Goal: Task Accomplishment & Management: Manage account settings

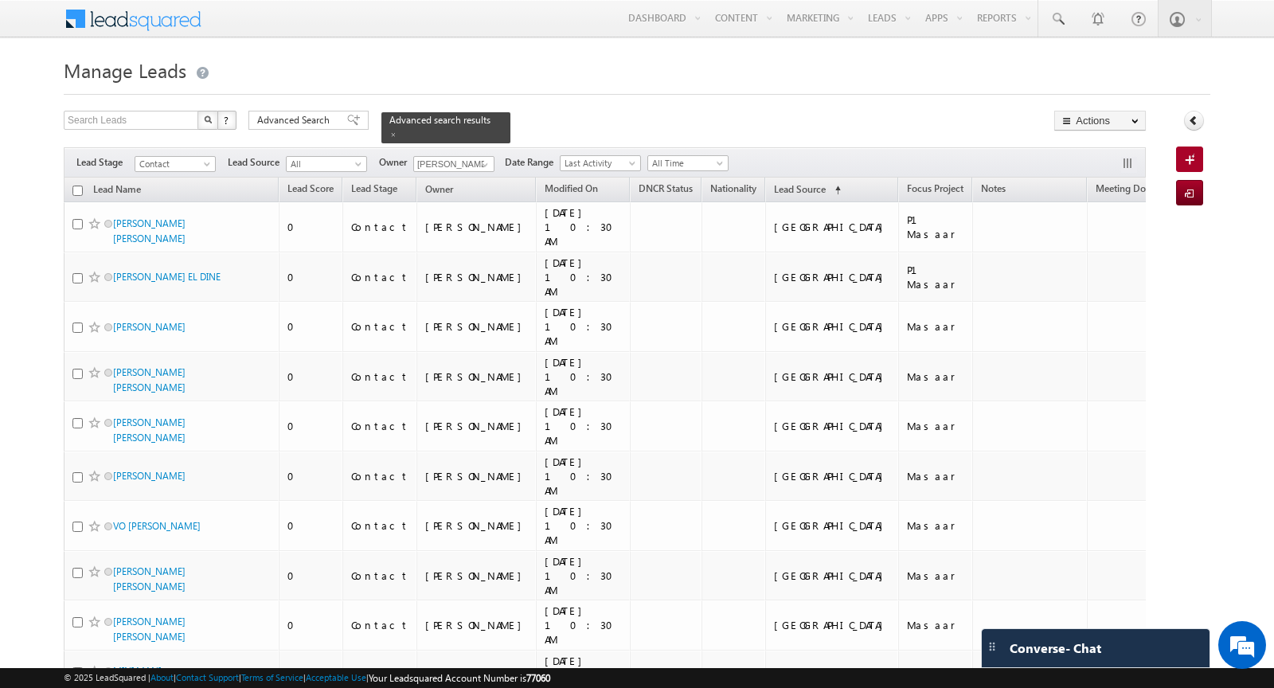
click at [73, 187] on input "checkbox" at bounding box center [77, 191] width 10 height 10
checkbox input "true"
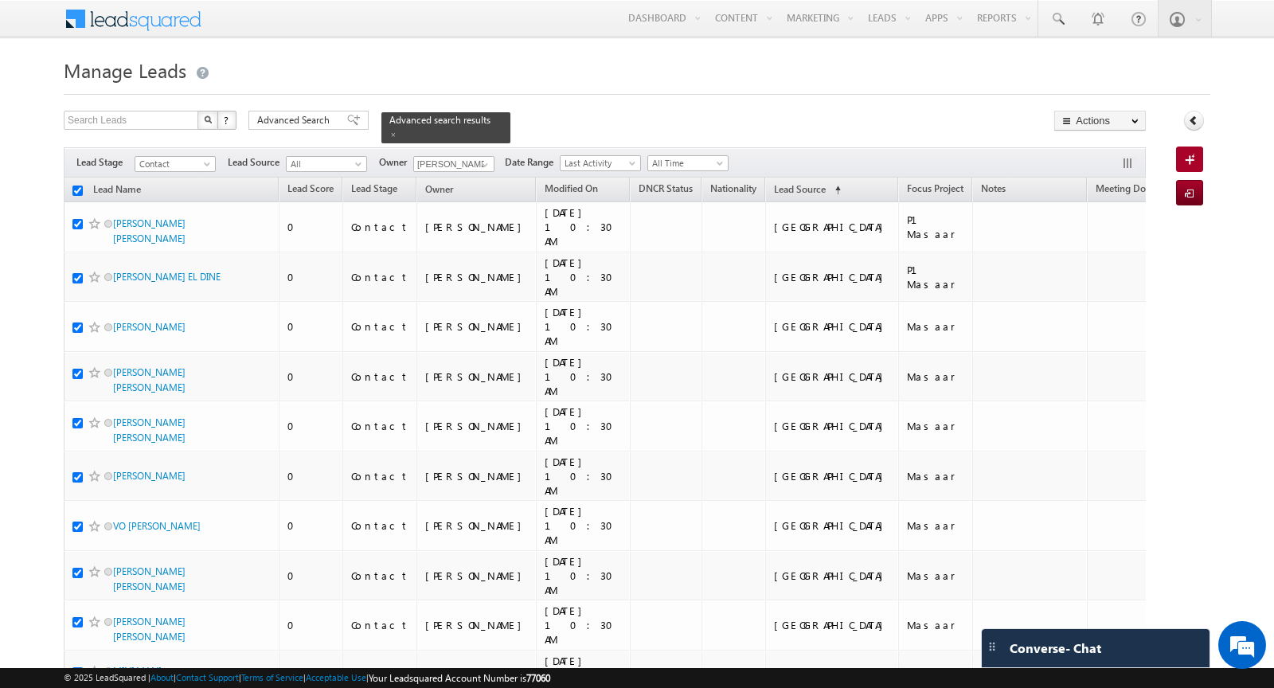
checkbox input "true"
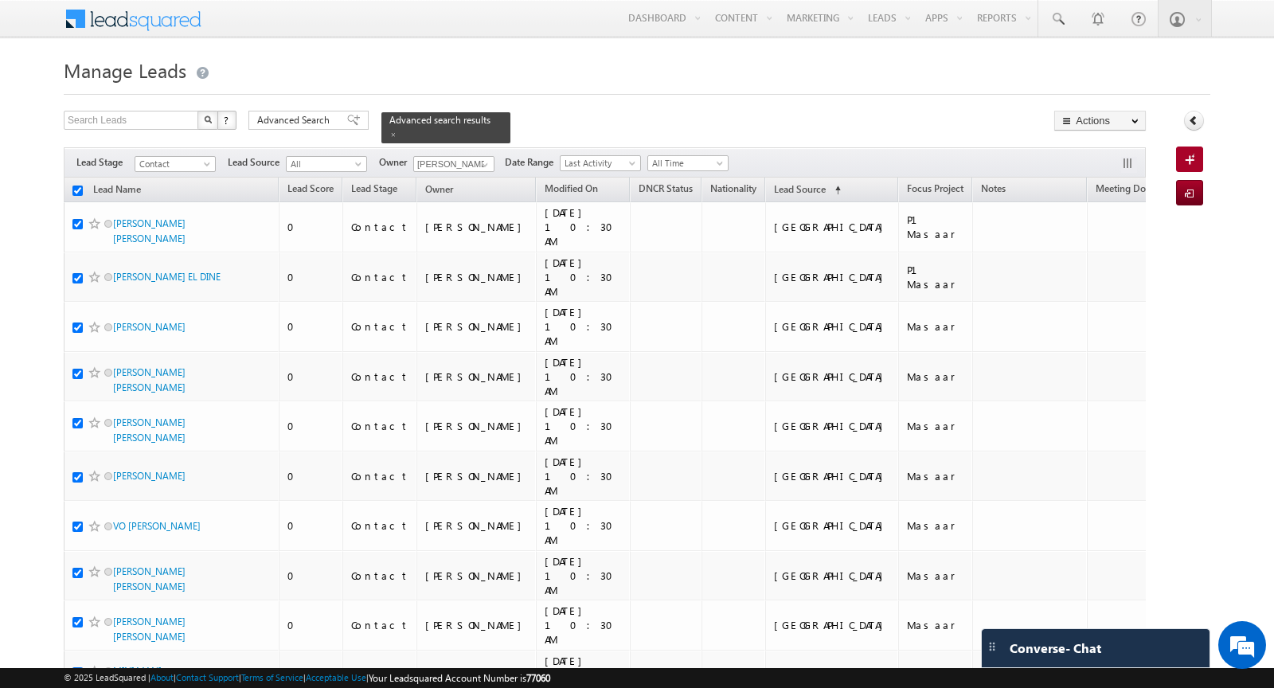
checkbox input "true"
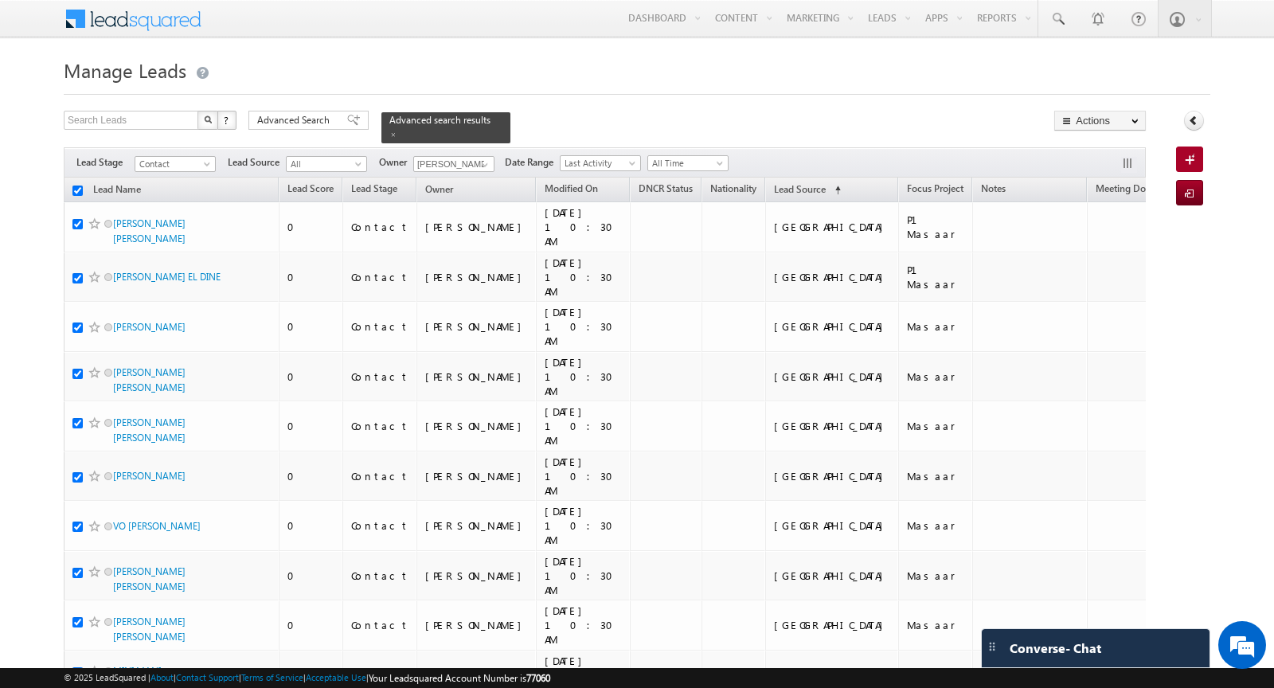
checkbox input "true"
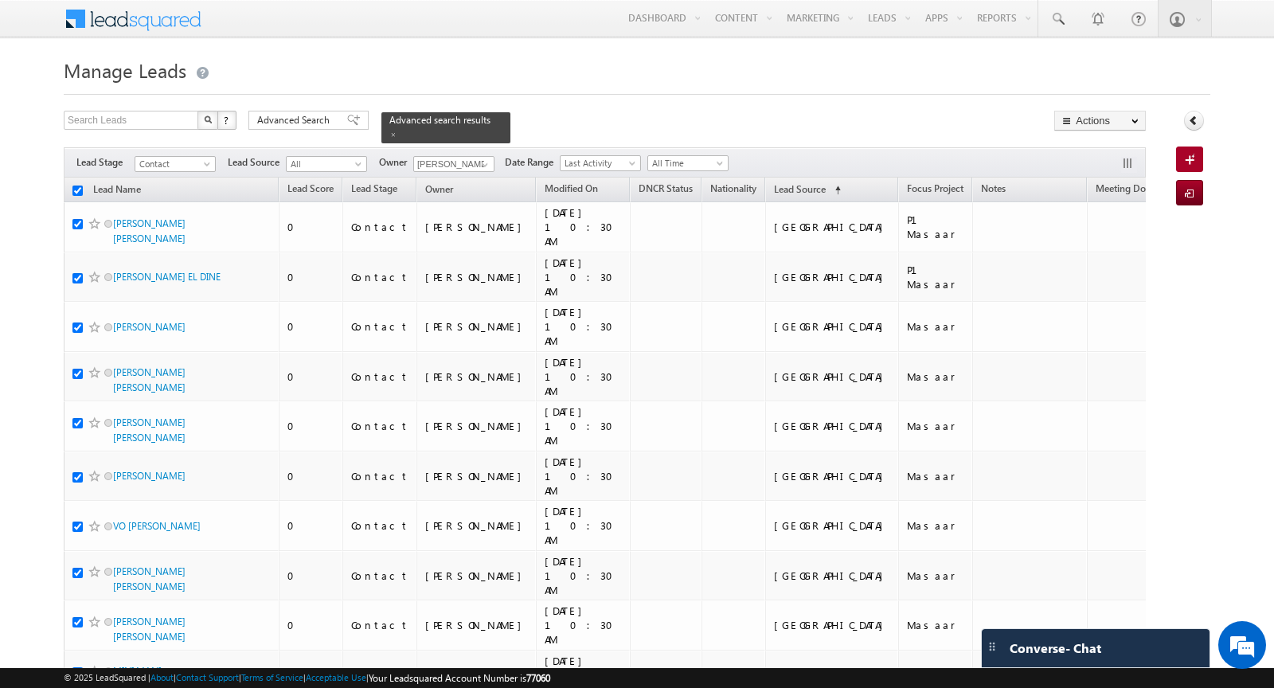
checkbox input "true"
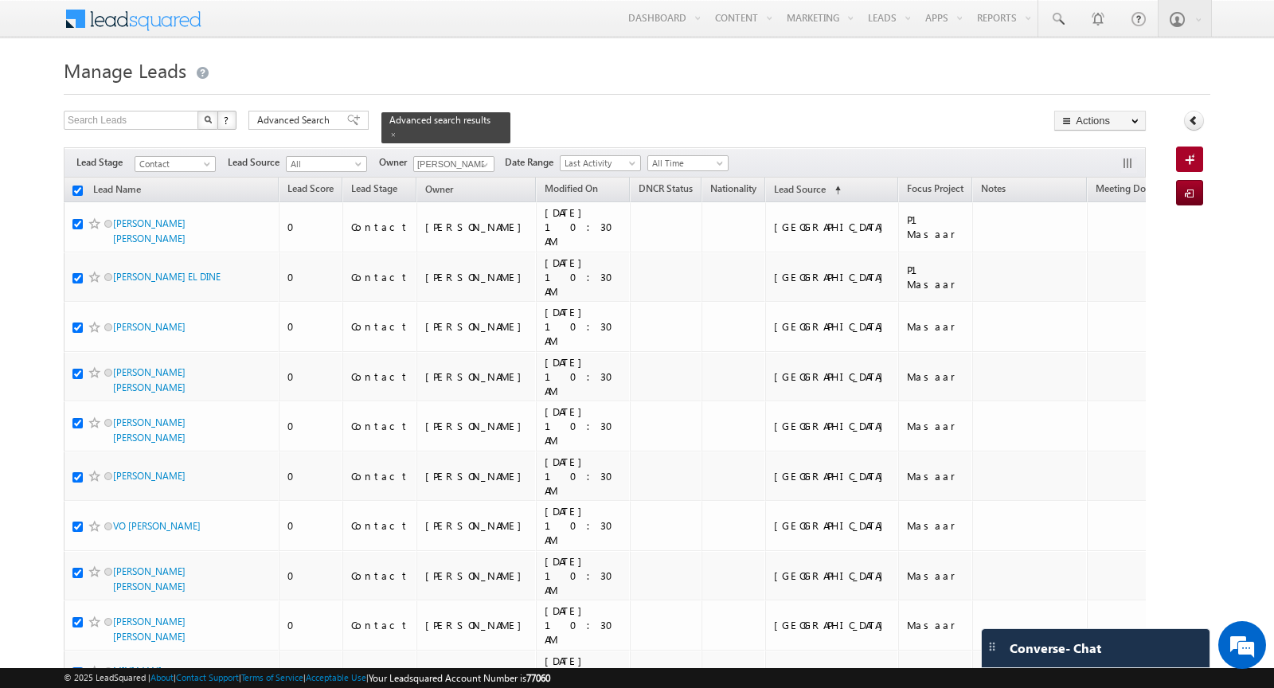
checkbox input "true"
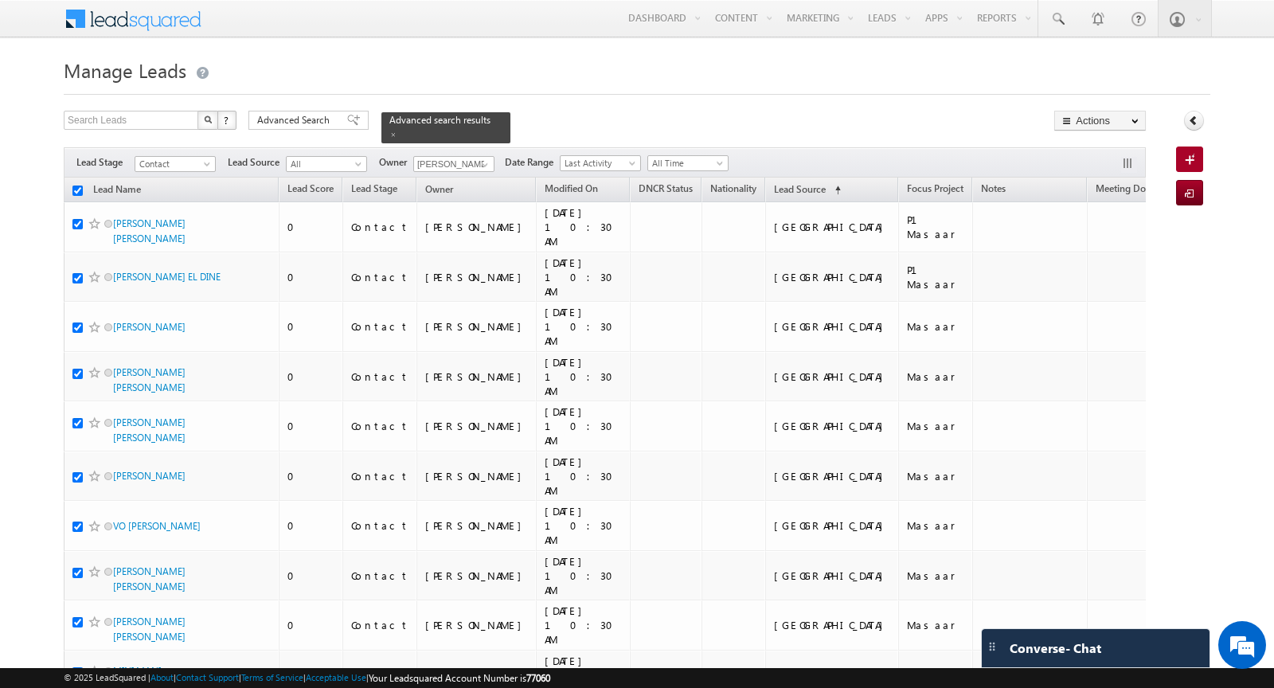
checkbox input "true"
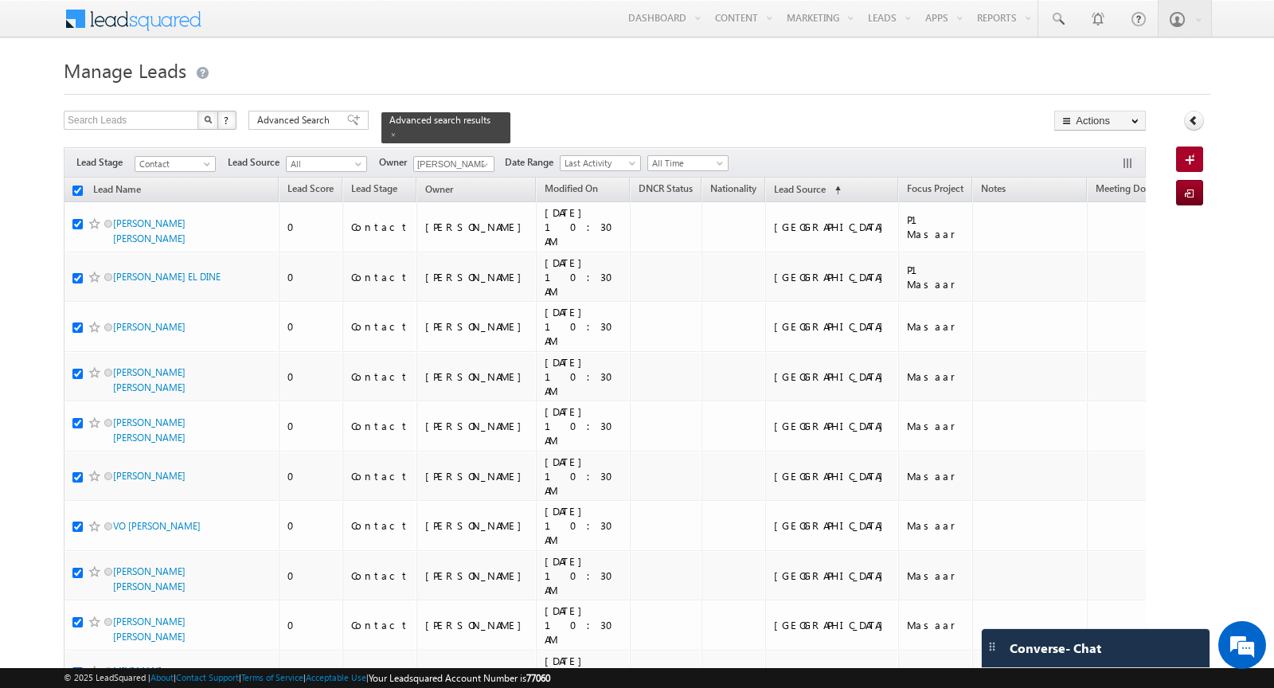
checkbox input "true"
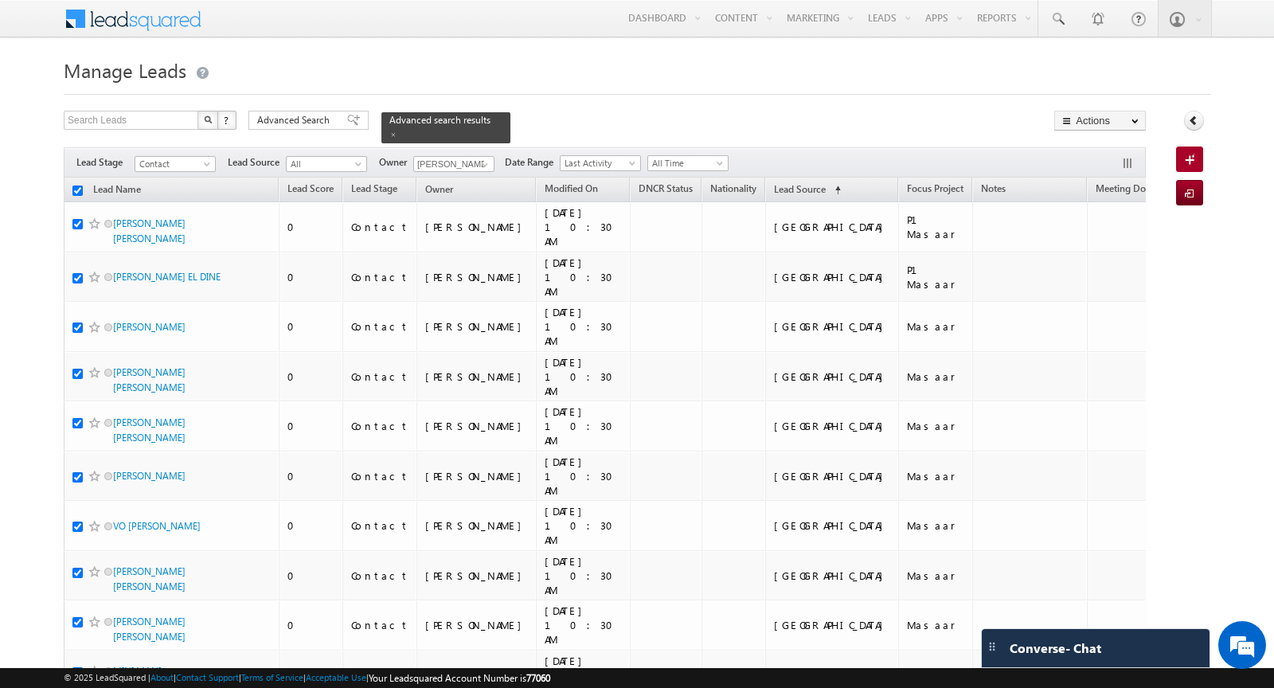
checkbox input "true"
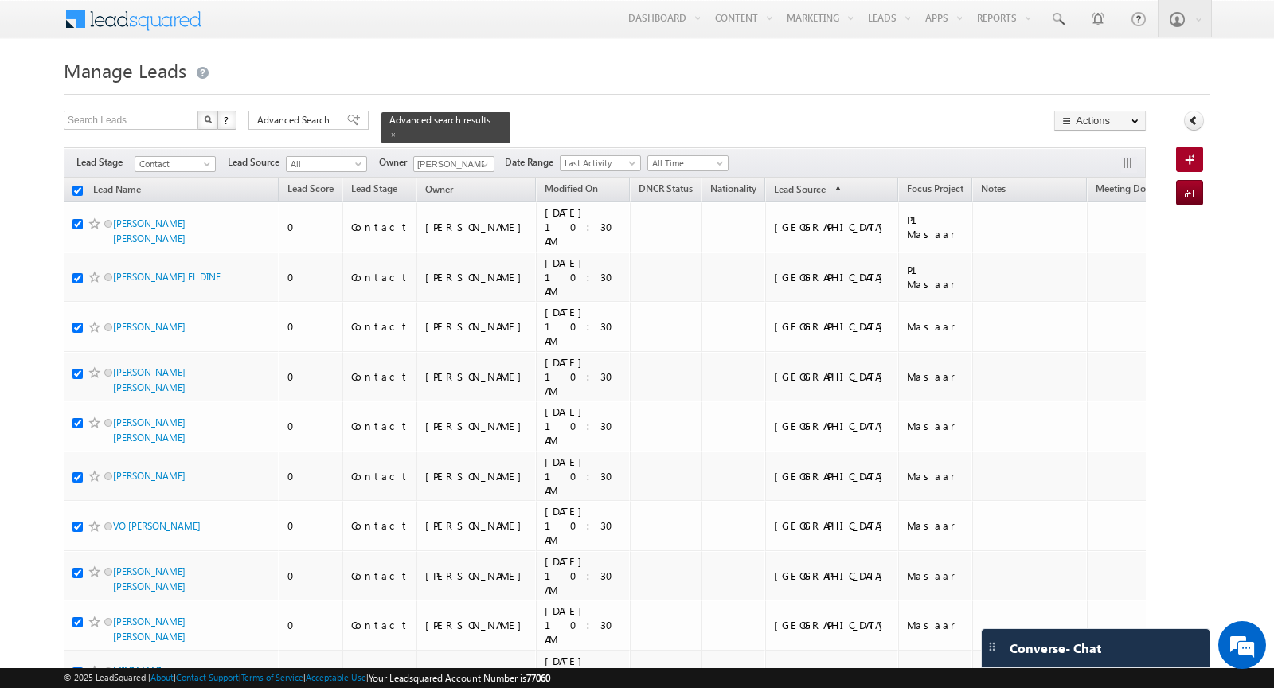
checkbox input "true"
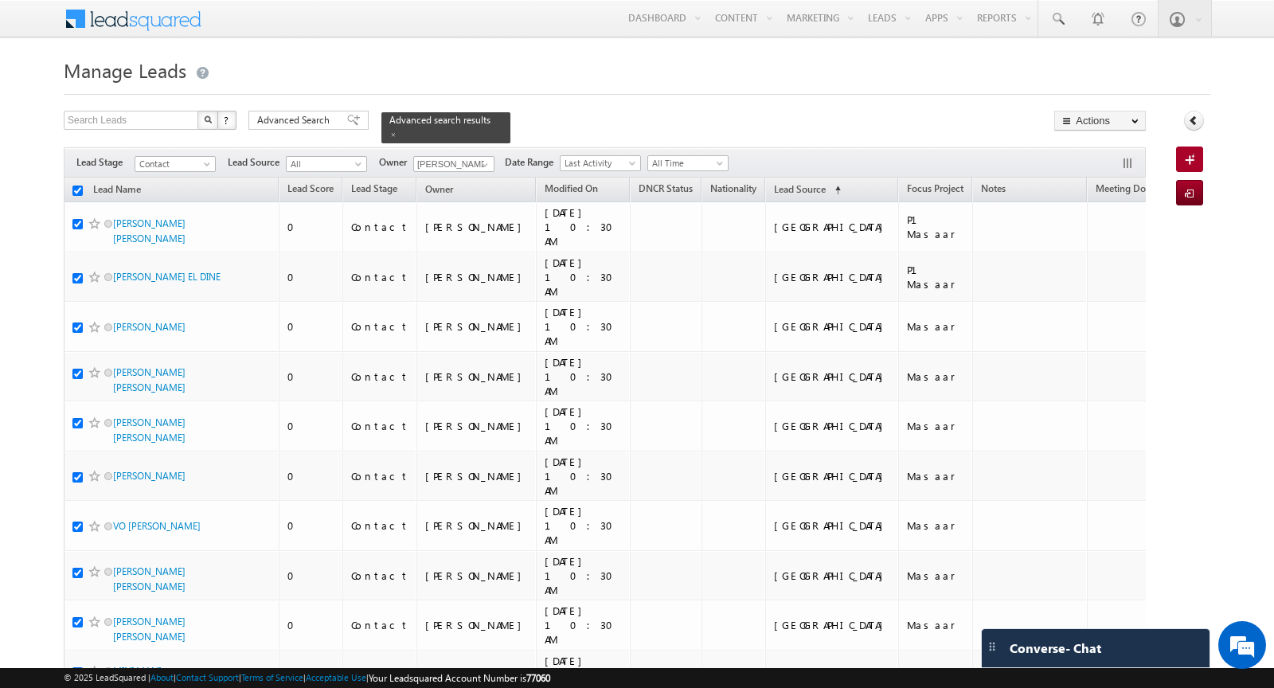
checkbox input "true"
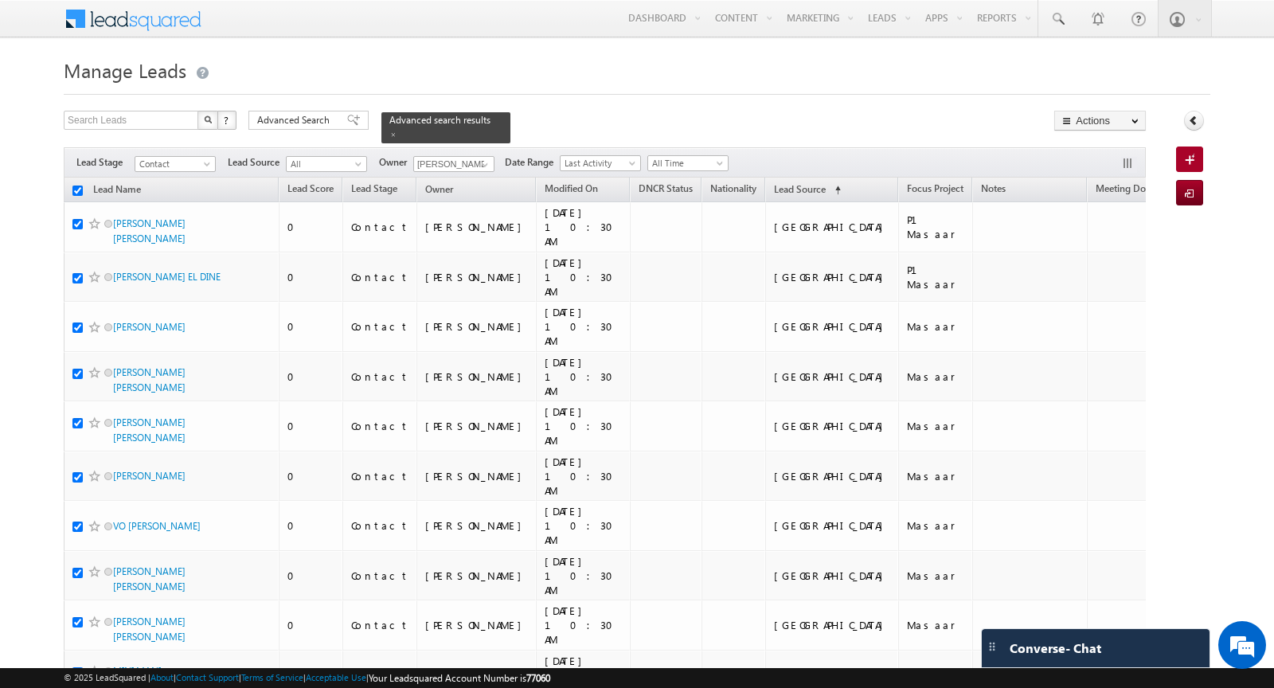
checkbox input "true"
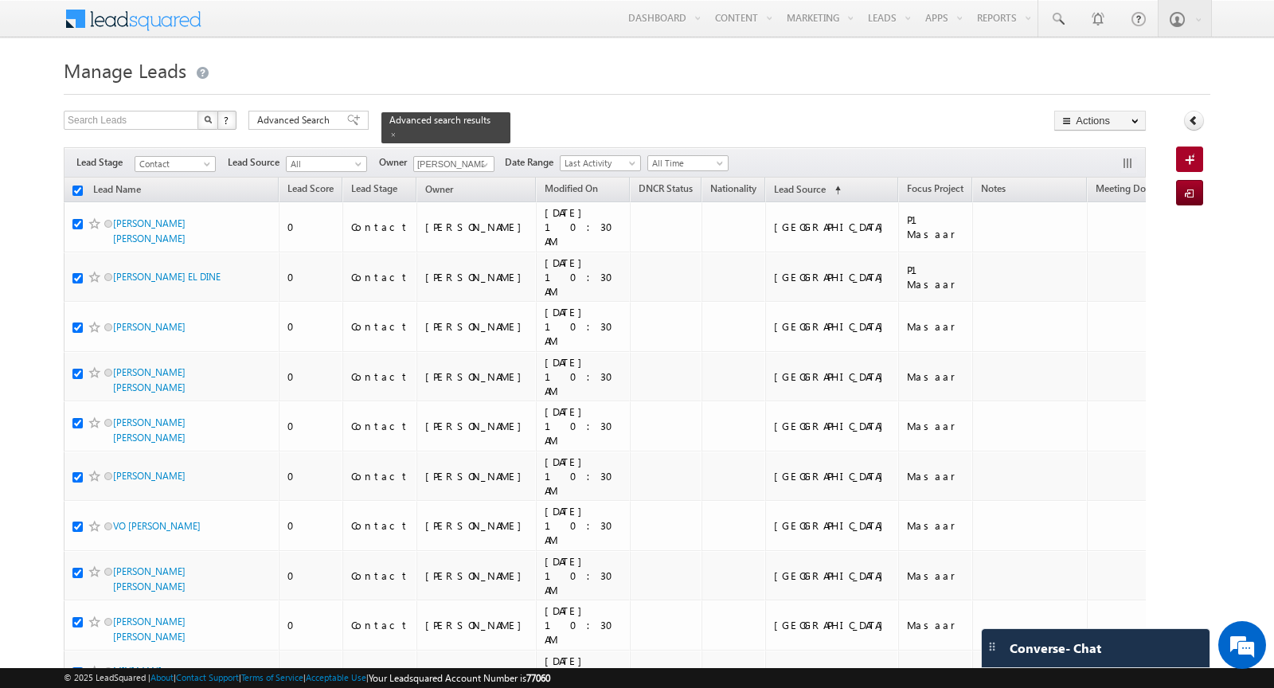
checkbox input "true"
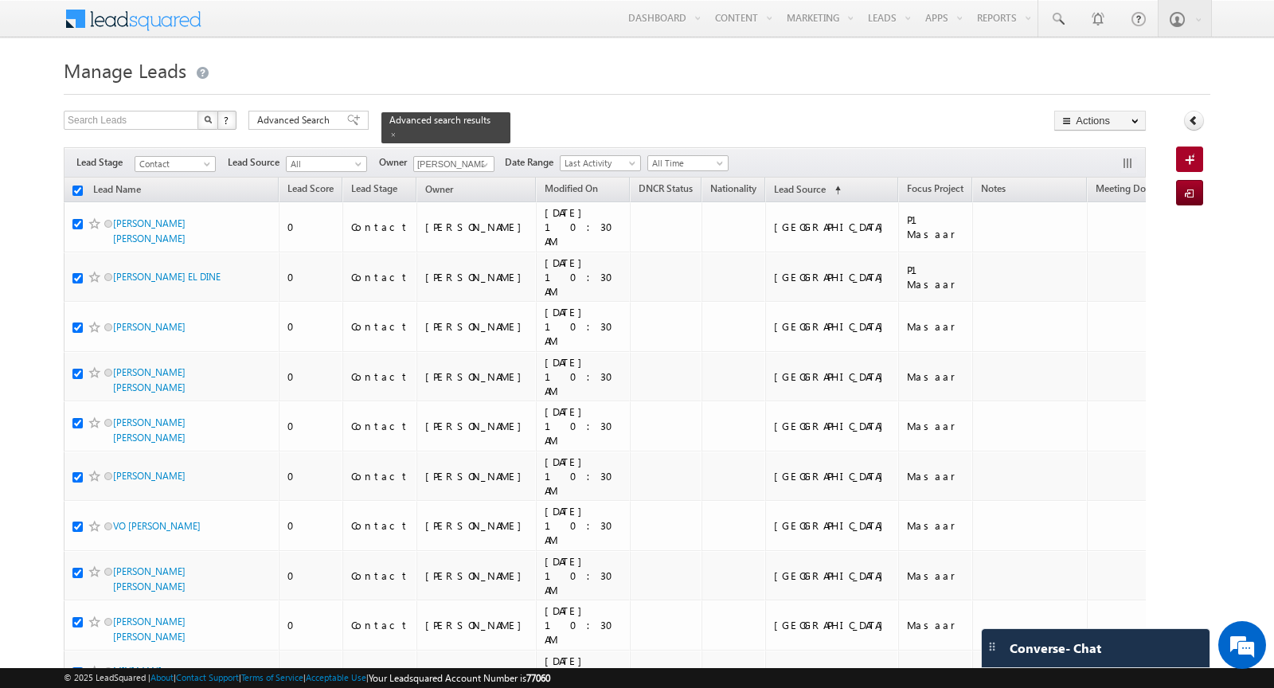
checkbox input "true"
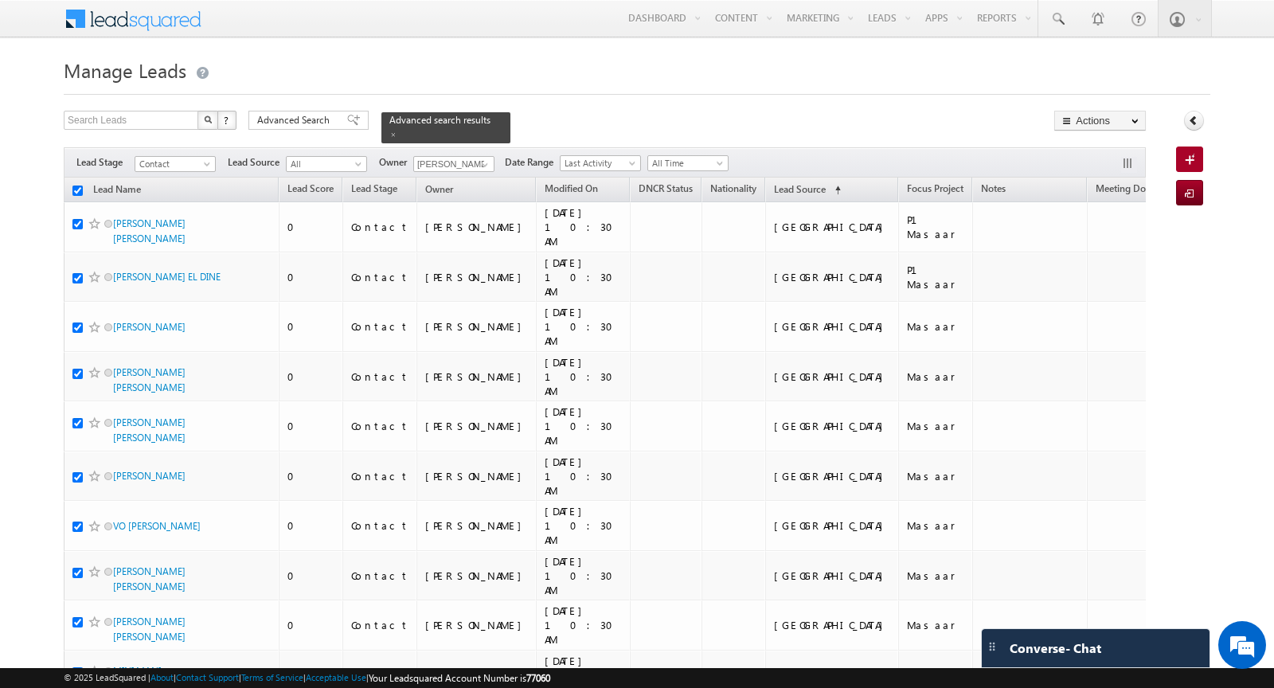
checkbox input "true"
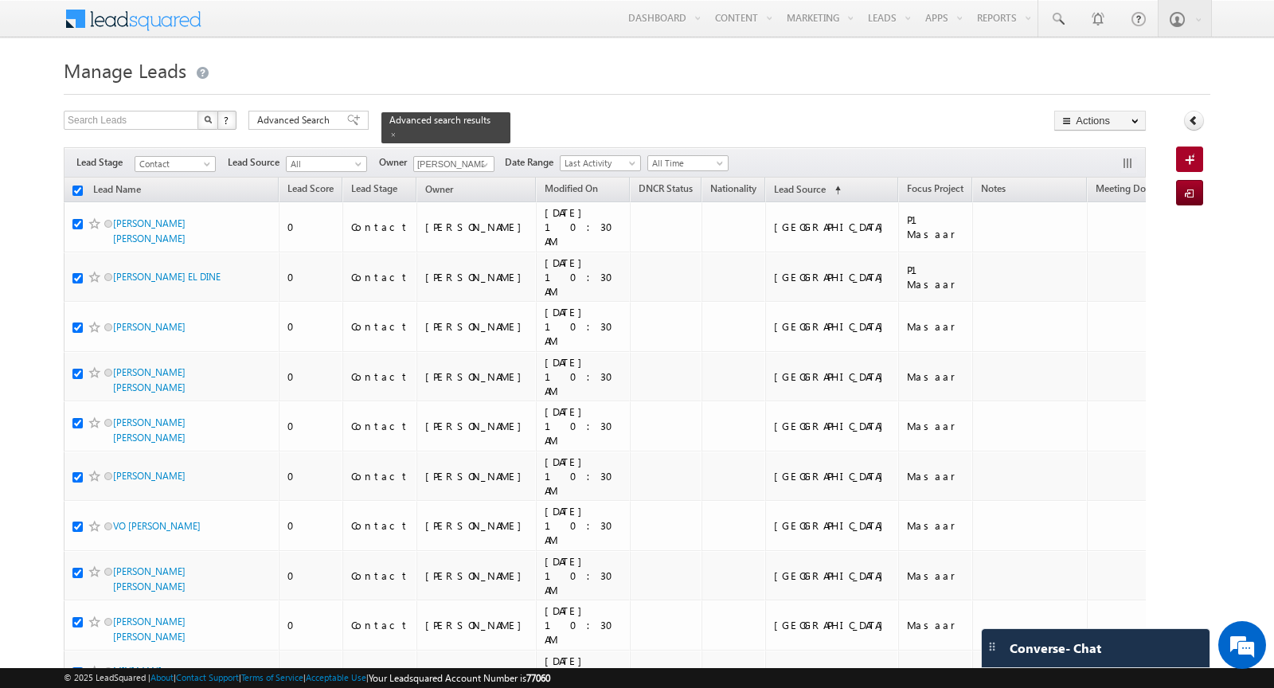
checkbox input "true"
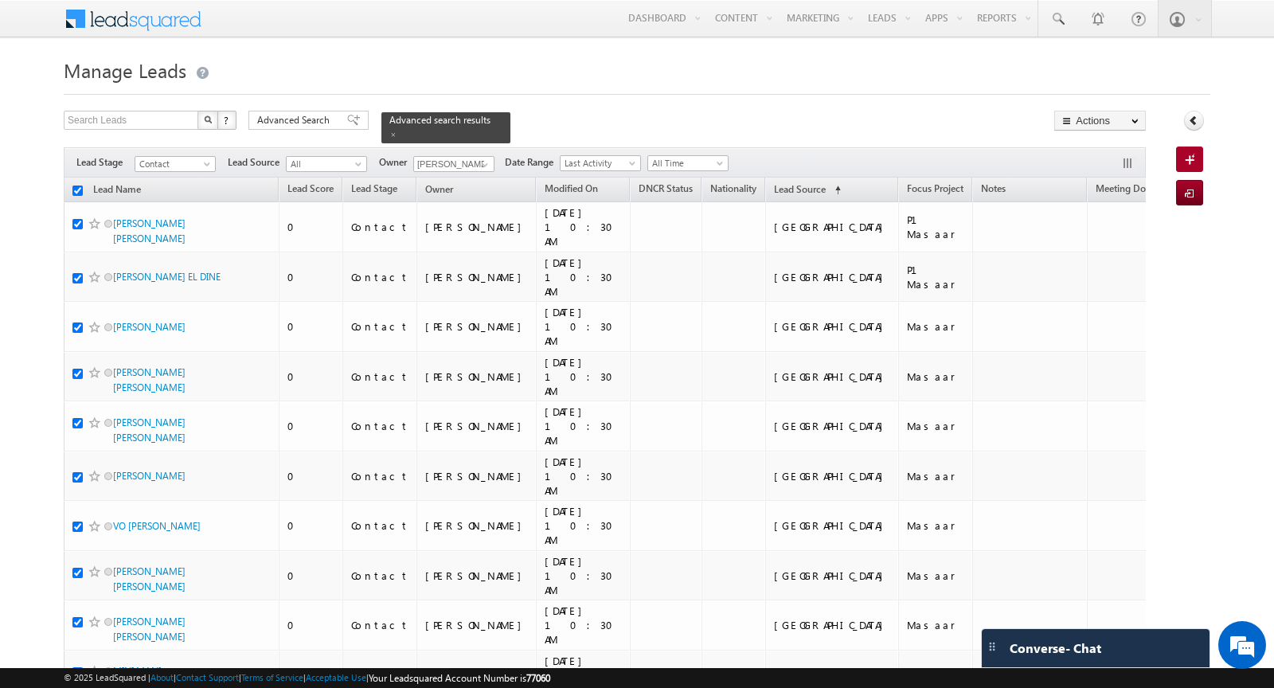
checkbox input "true"
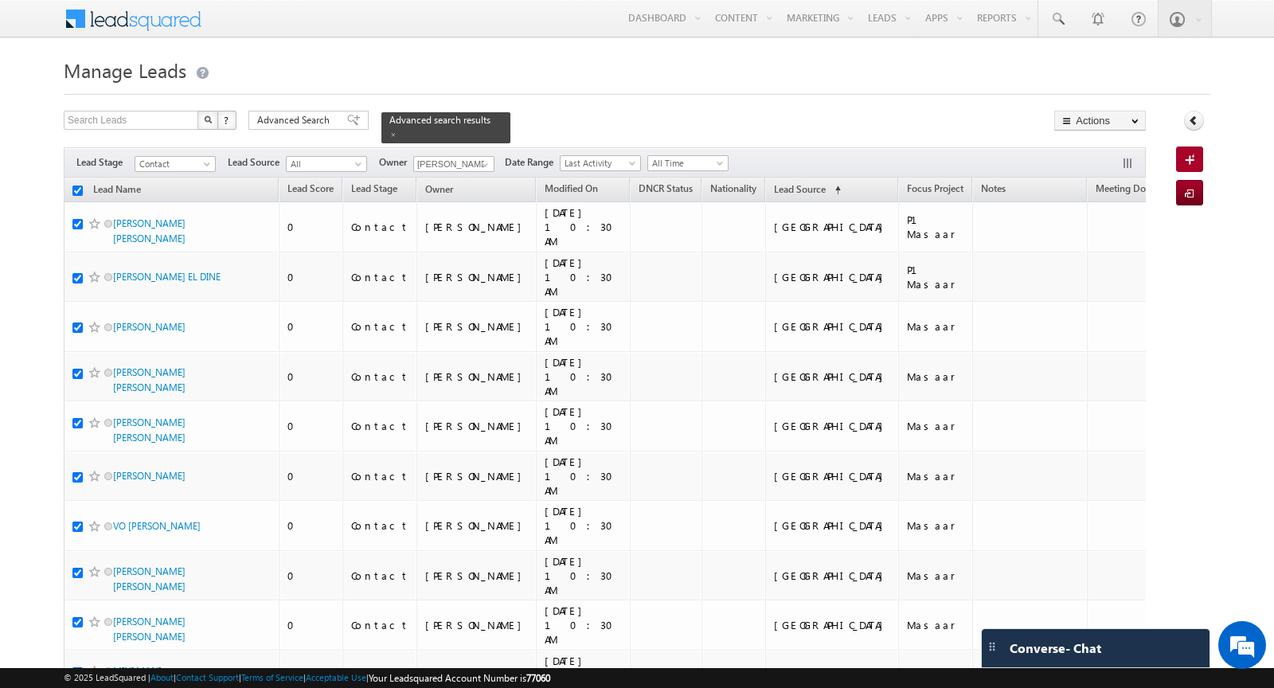
checkbox input "true"
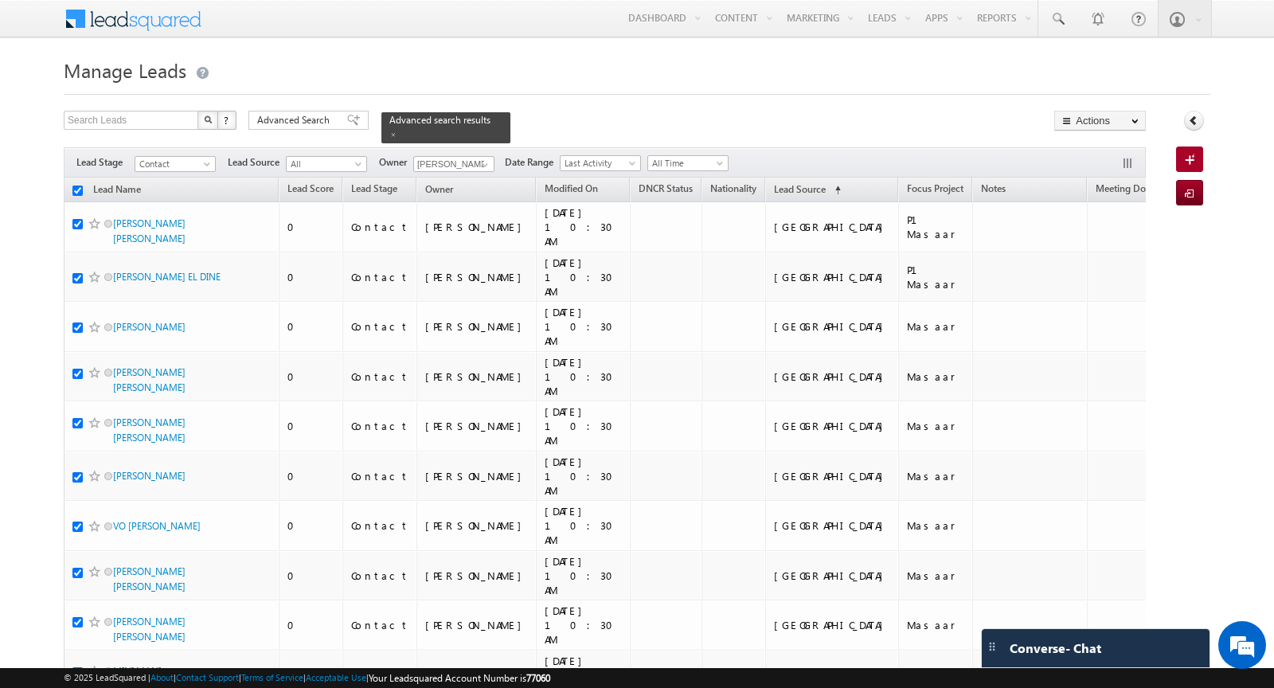
checkbox input "true"
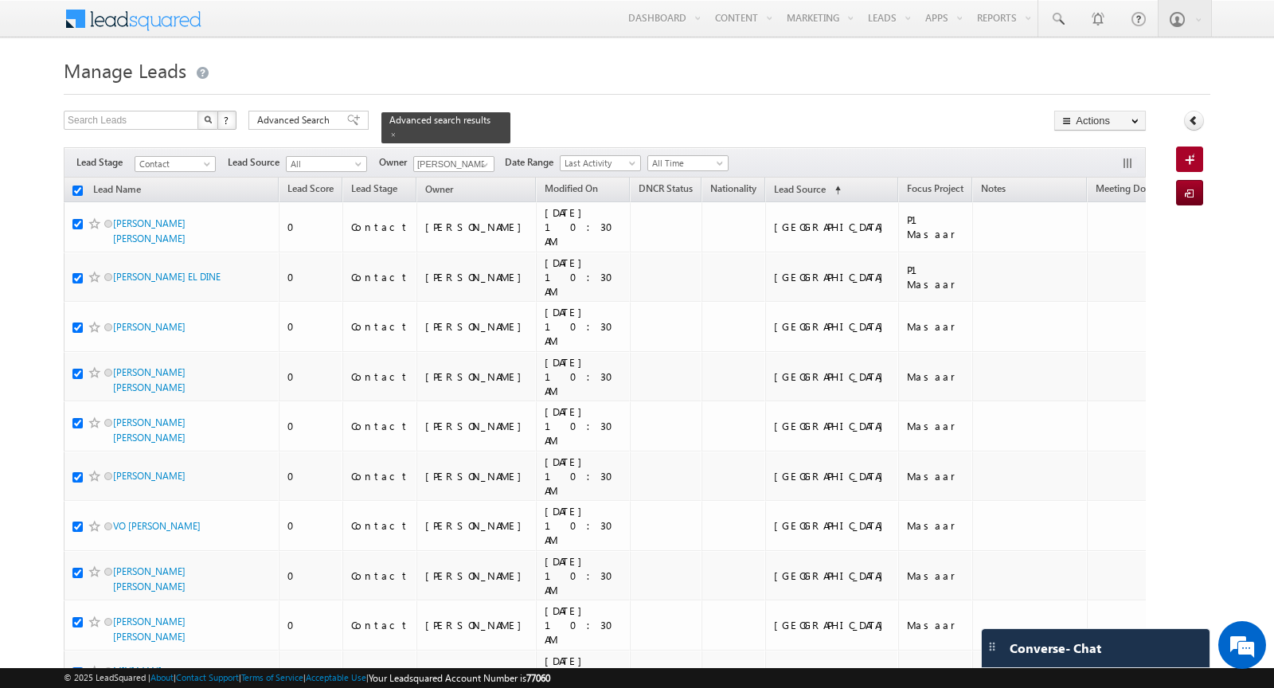
checkbox input "true"
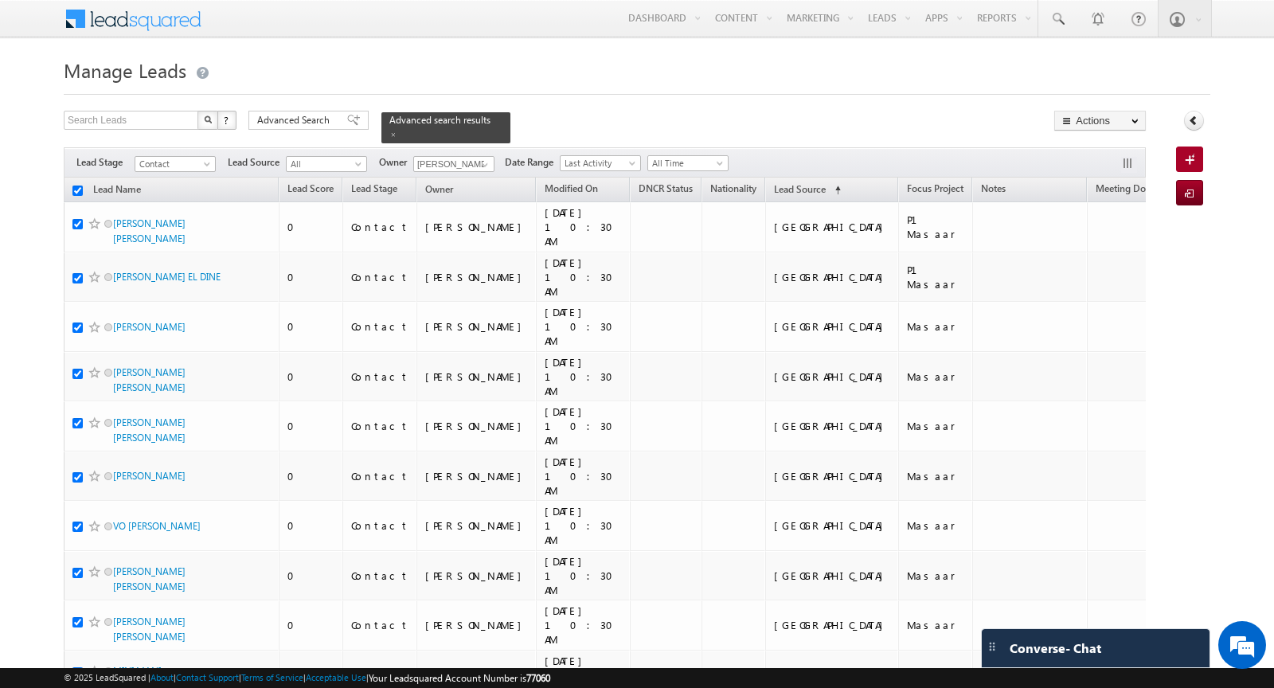
checkbox input "true"
click at [1105, 263] on link "Change Owner" at bounding box center [1100, 257] width 90 height 19
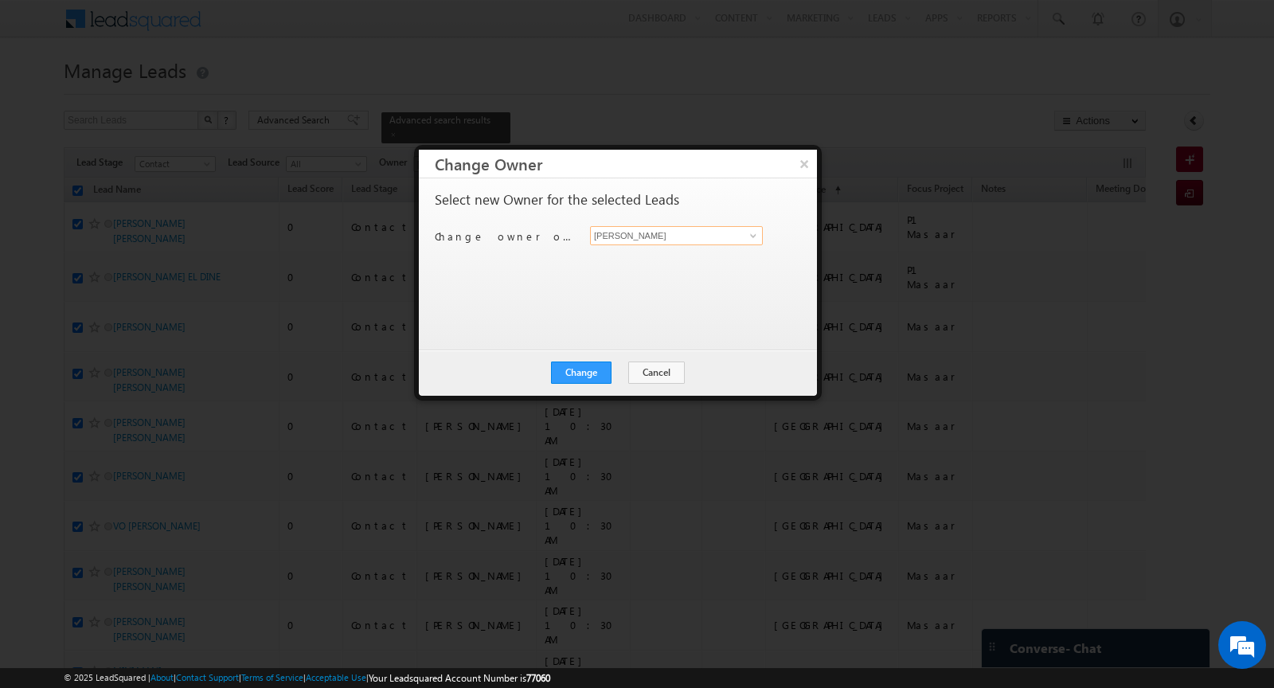
click at [698, 237] on input "[PERSON_NAME]" at bounding box center [676, 235] width 173 height 19
click at [673, 260] on span "rahul.raj@indglobal.ae" at bounding box center [668, 266] width 143 height 12
type input "[PERSON_NAME]"
click at [646, 368] on button "Cancel" at bounding box center [656, 373] width 57 height 22
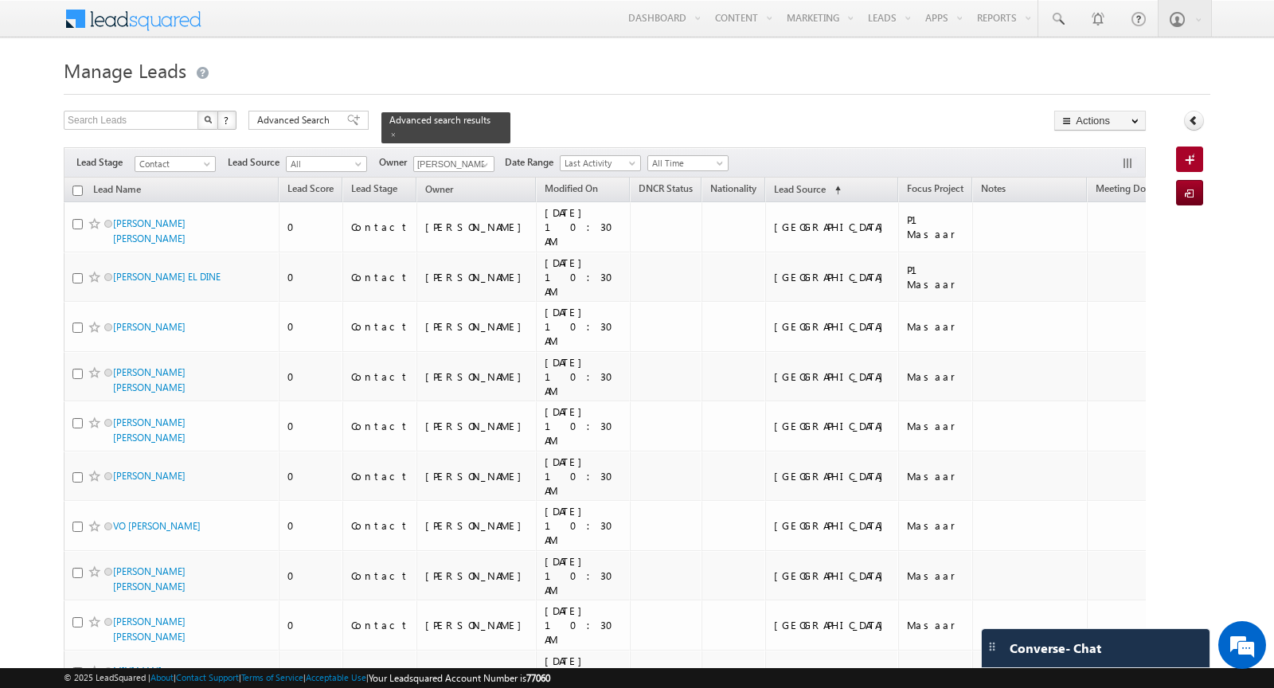
click at [78, 188] on input "checkbox" at bounding box center [77, 191] width 10 height 10
checkbox input "true"
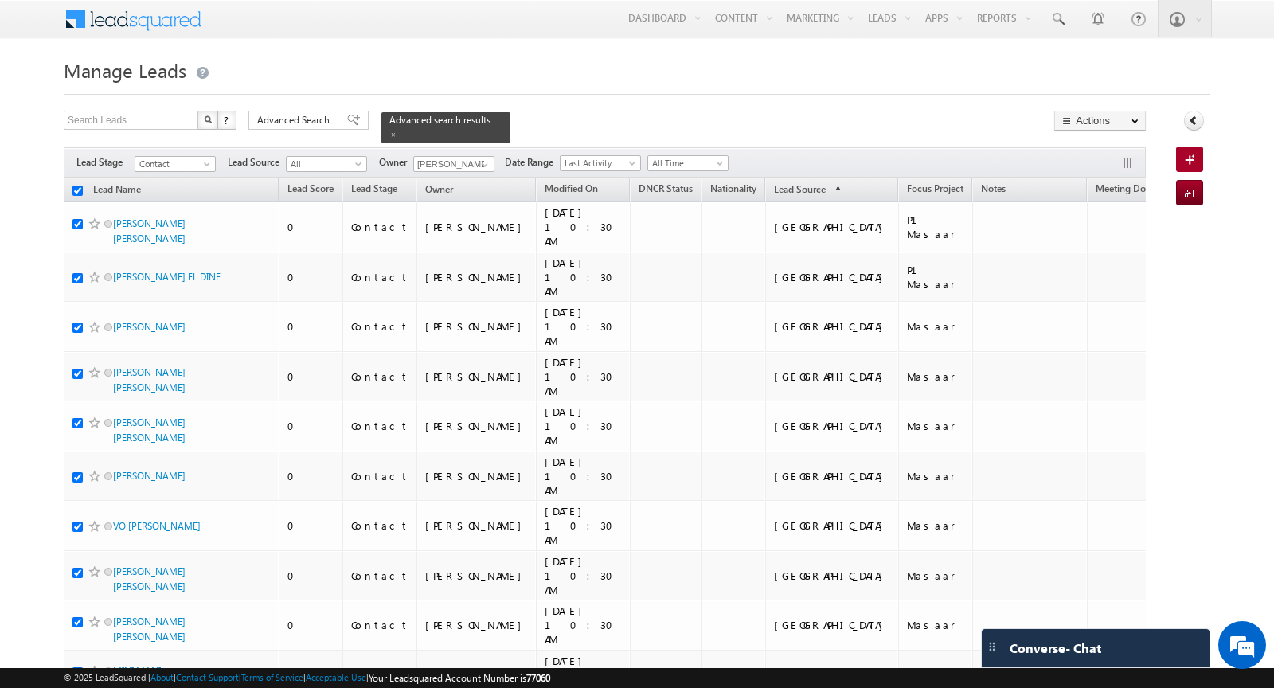
checkbox input "true"
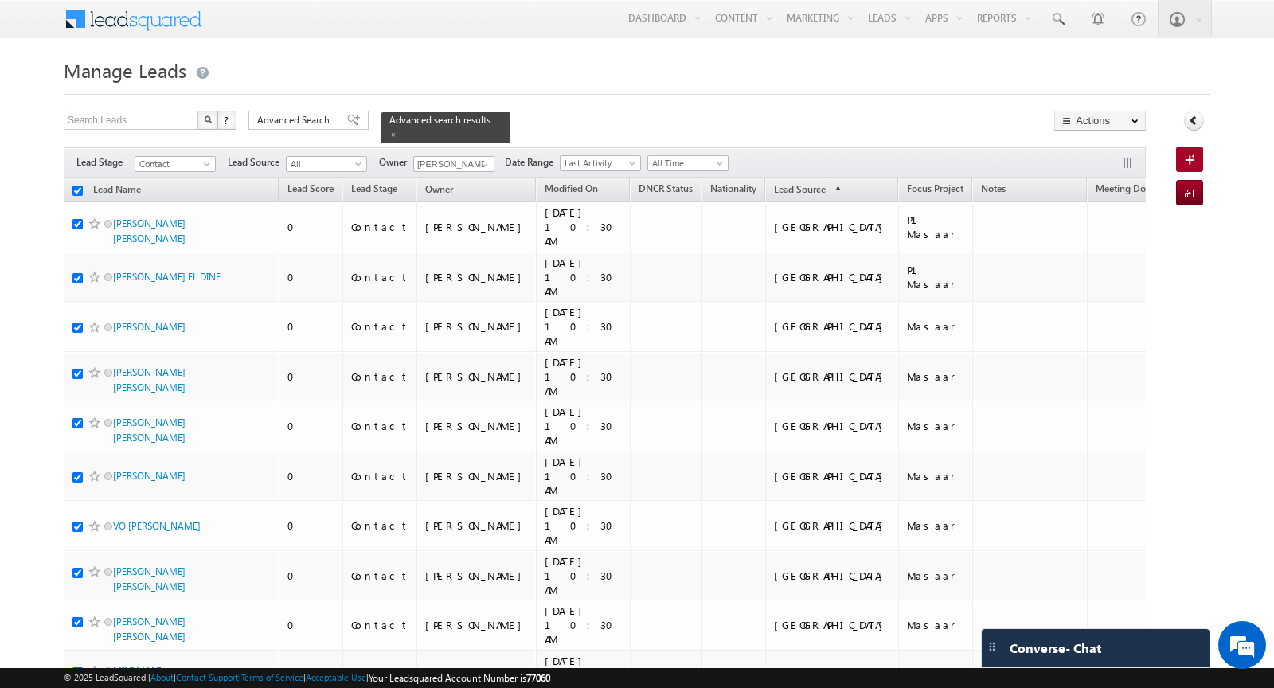
checkbox input "true"
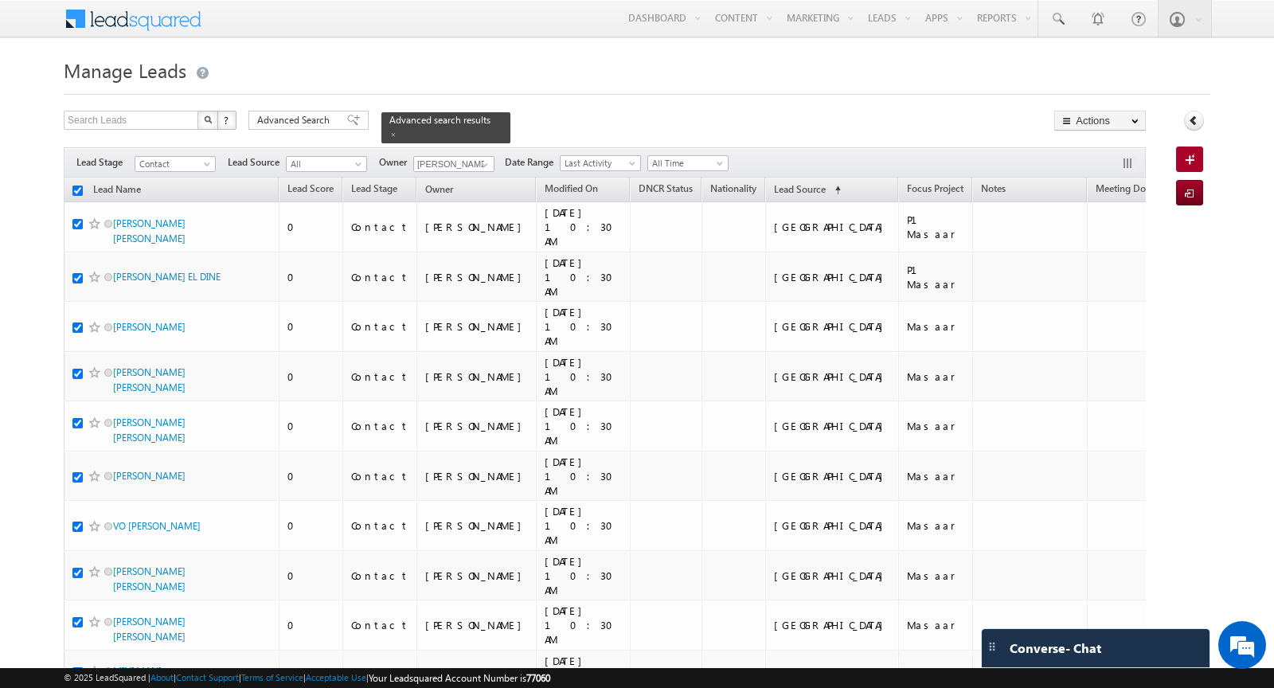
checkbox input "true"
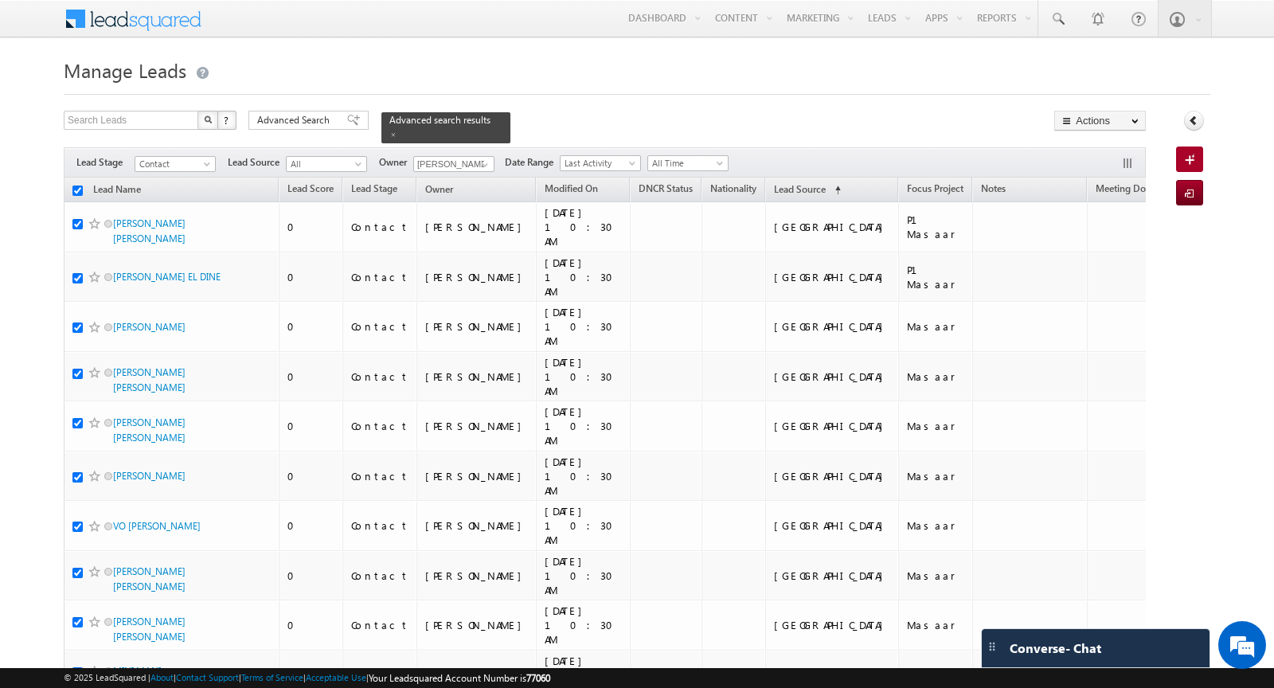
checkbox input "true"
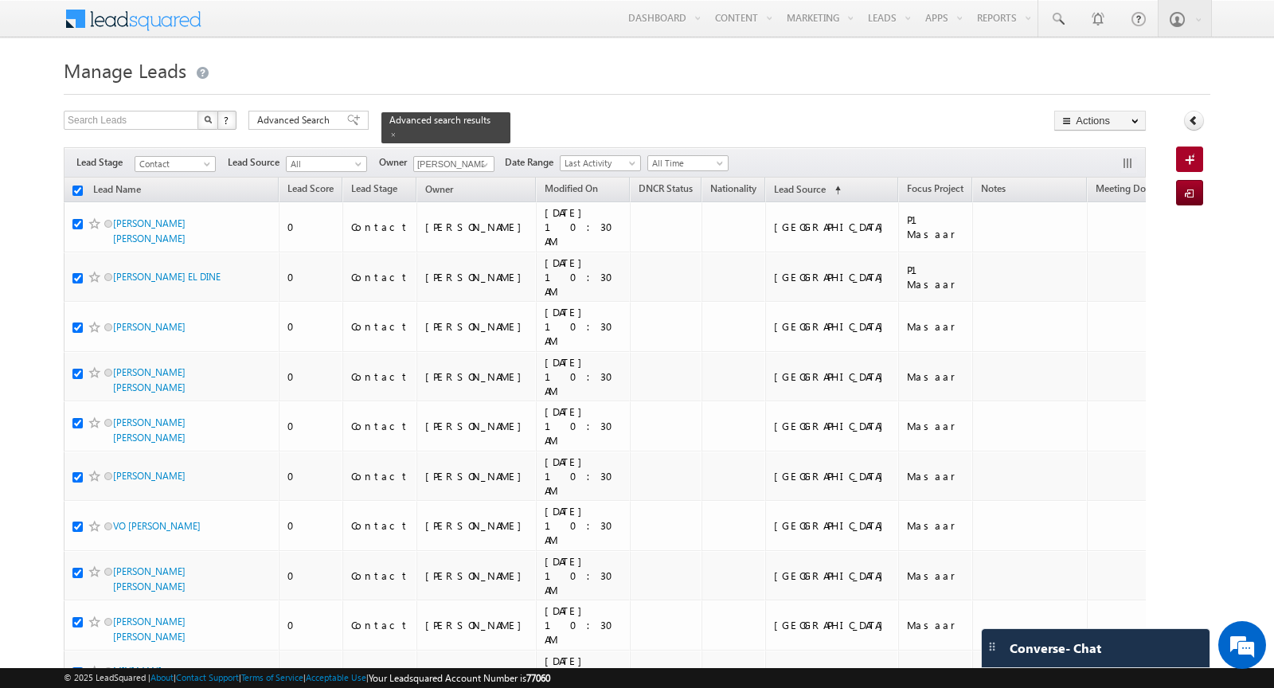
checkbox input "true"
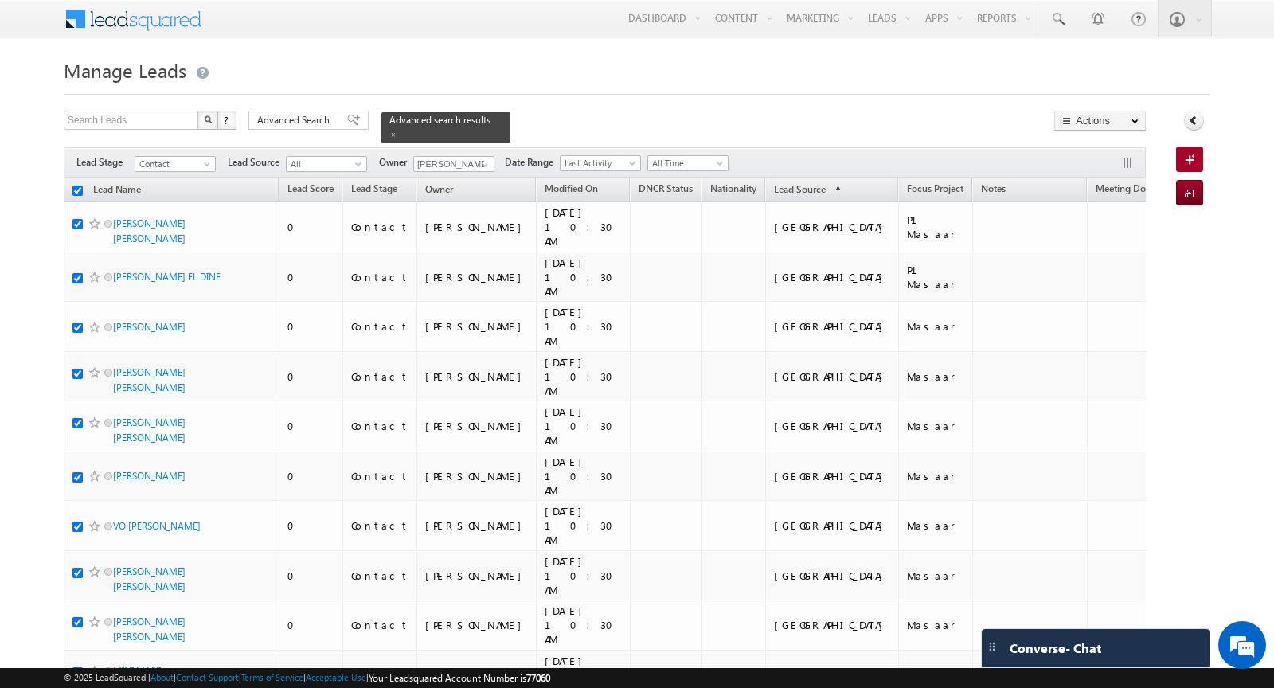
checkbox input "true"
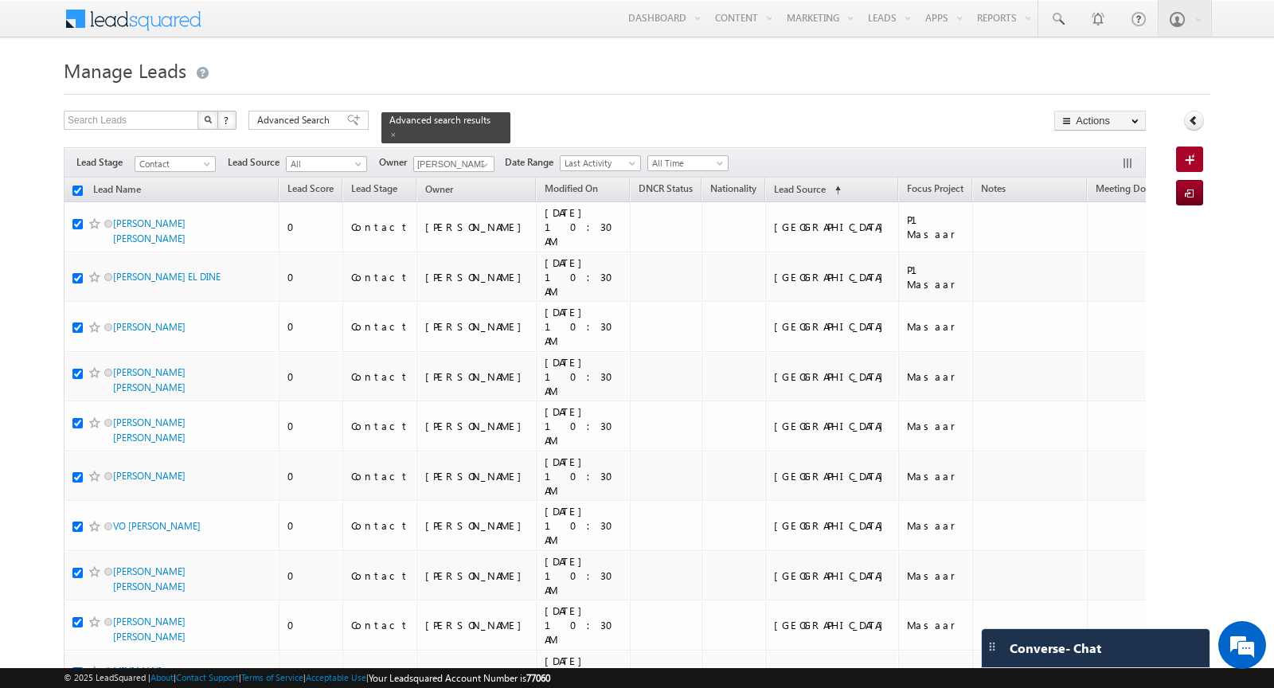
checkbox input "true"
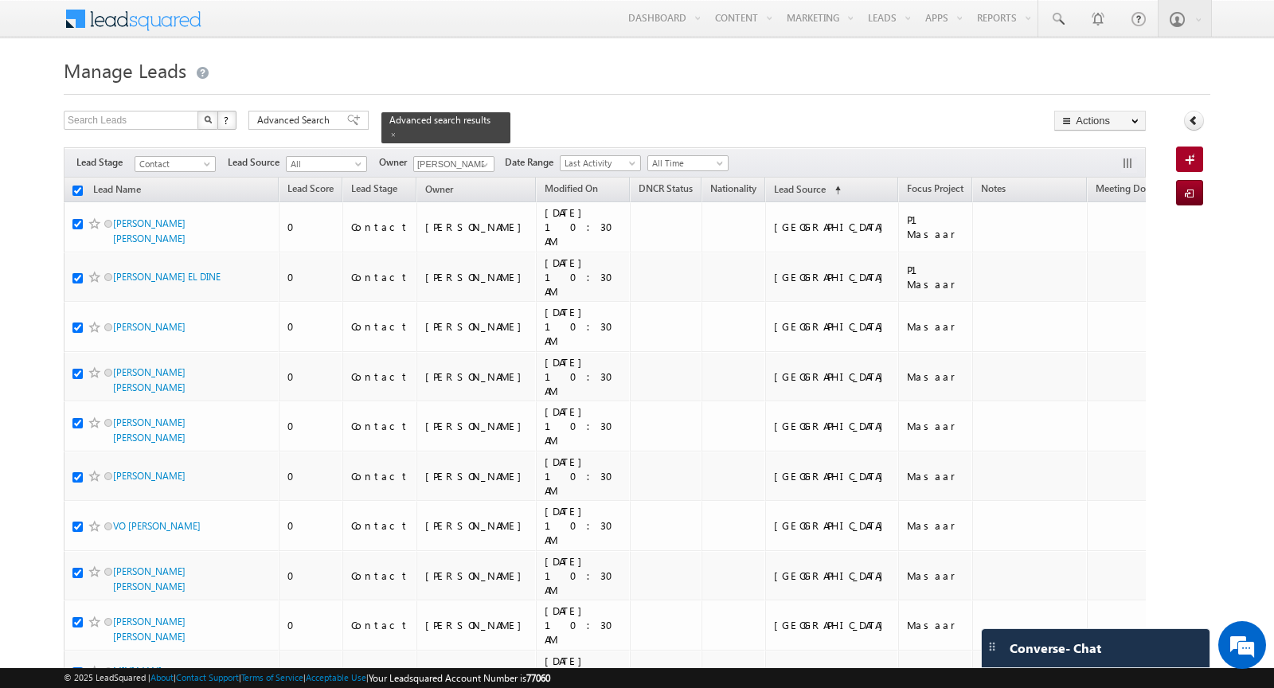
checkbox input "true"
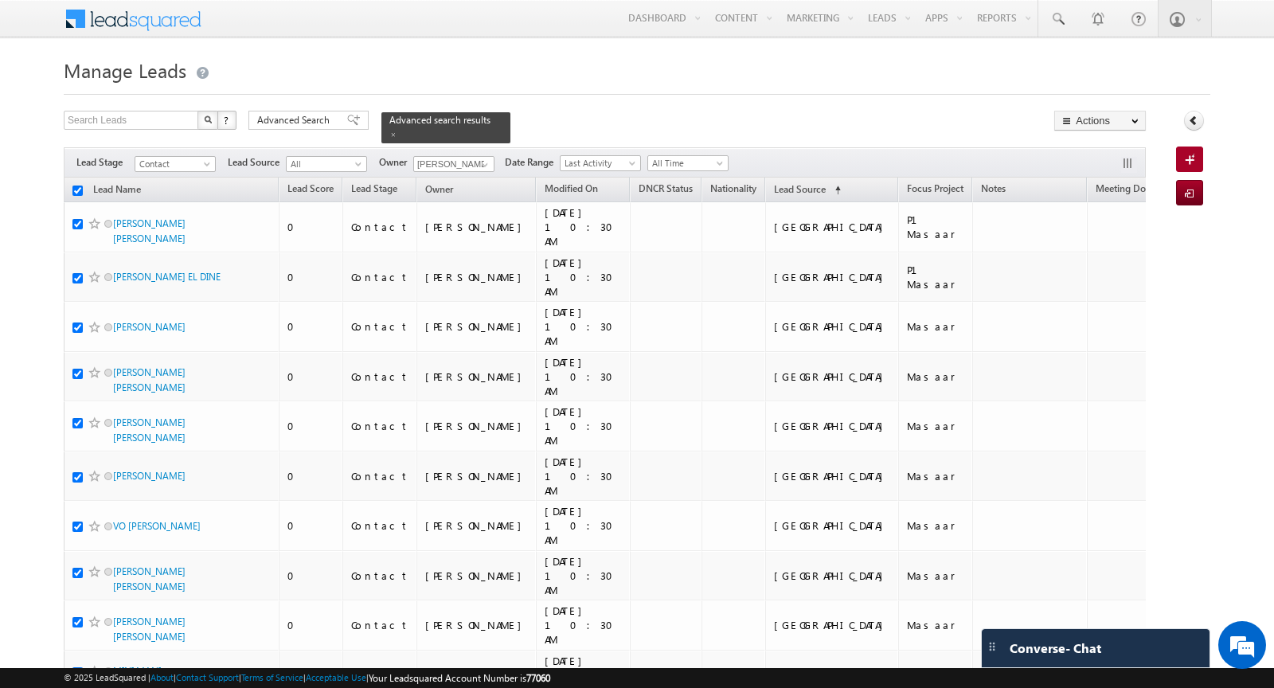
checkbox input "true"
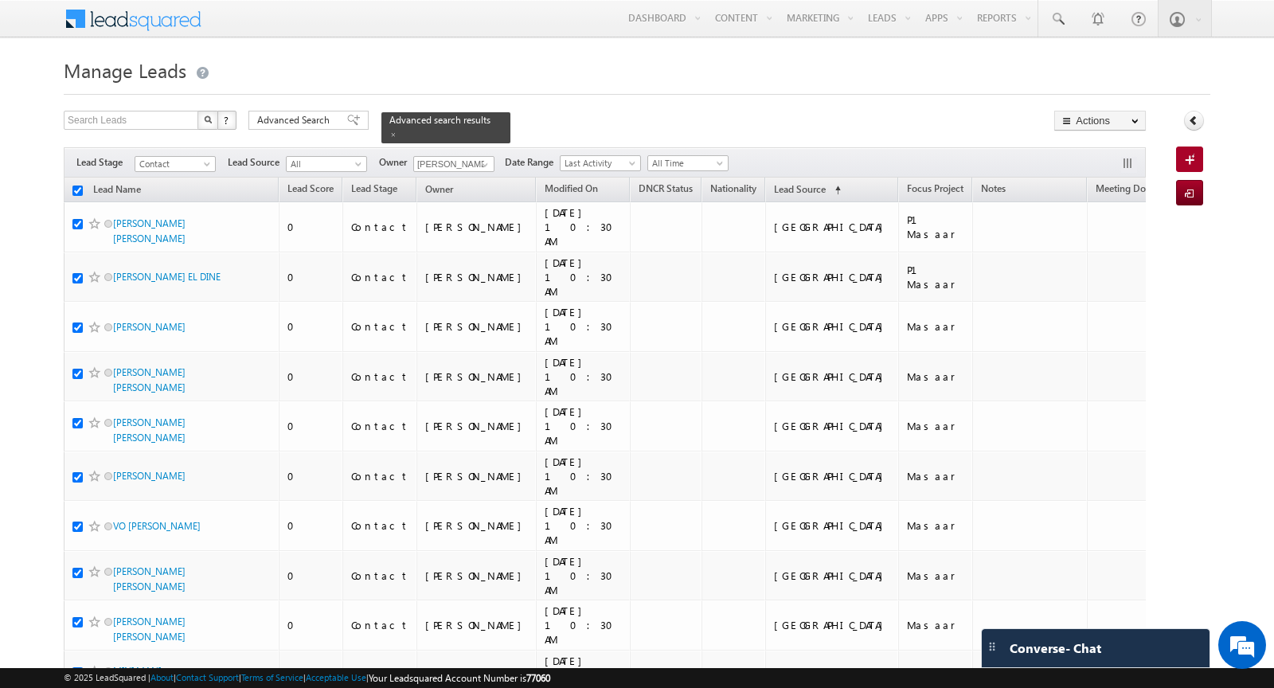
checkbox input "true"
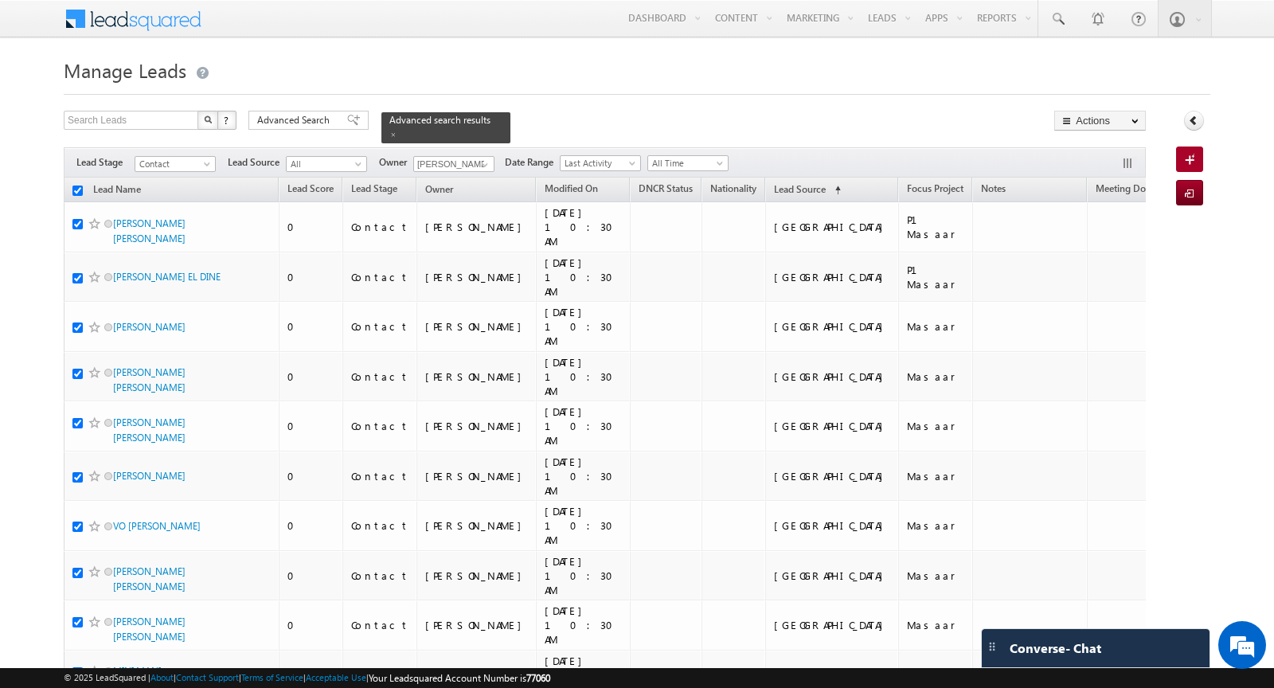
checkbox input "true"
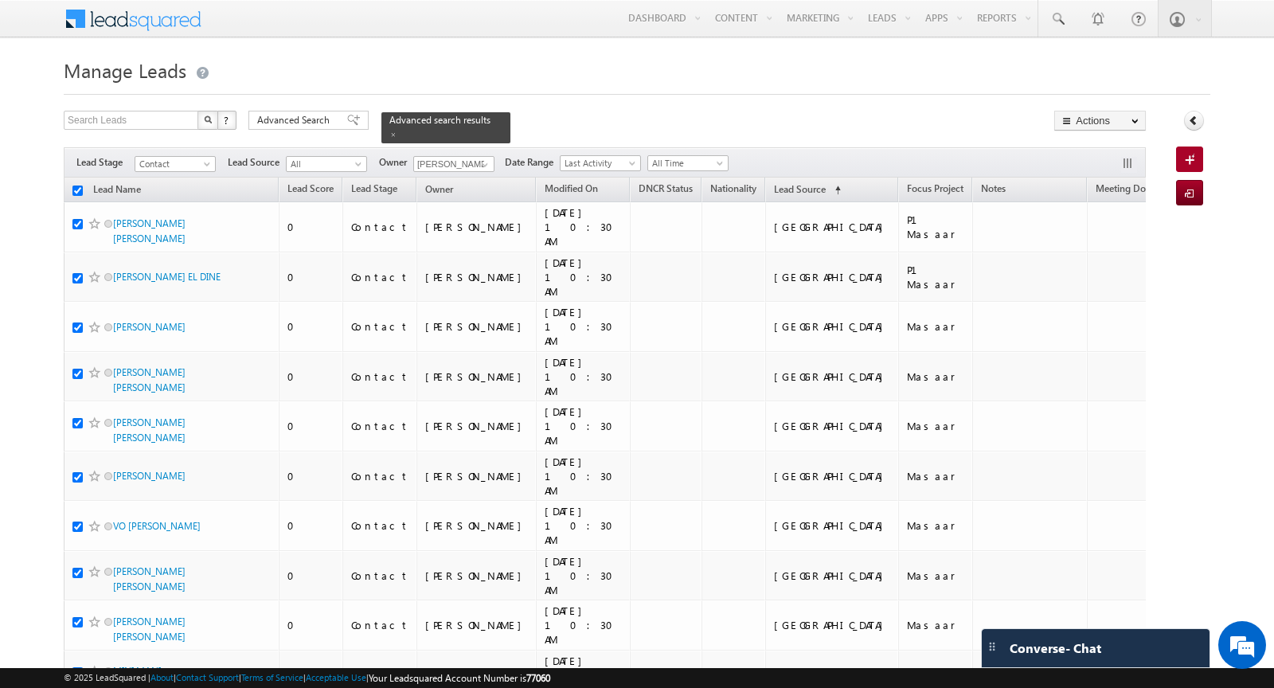
checkbox input "true"
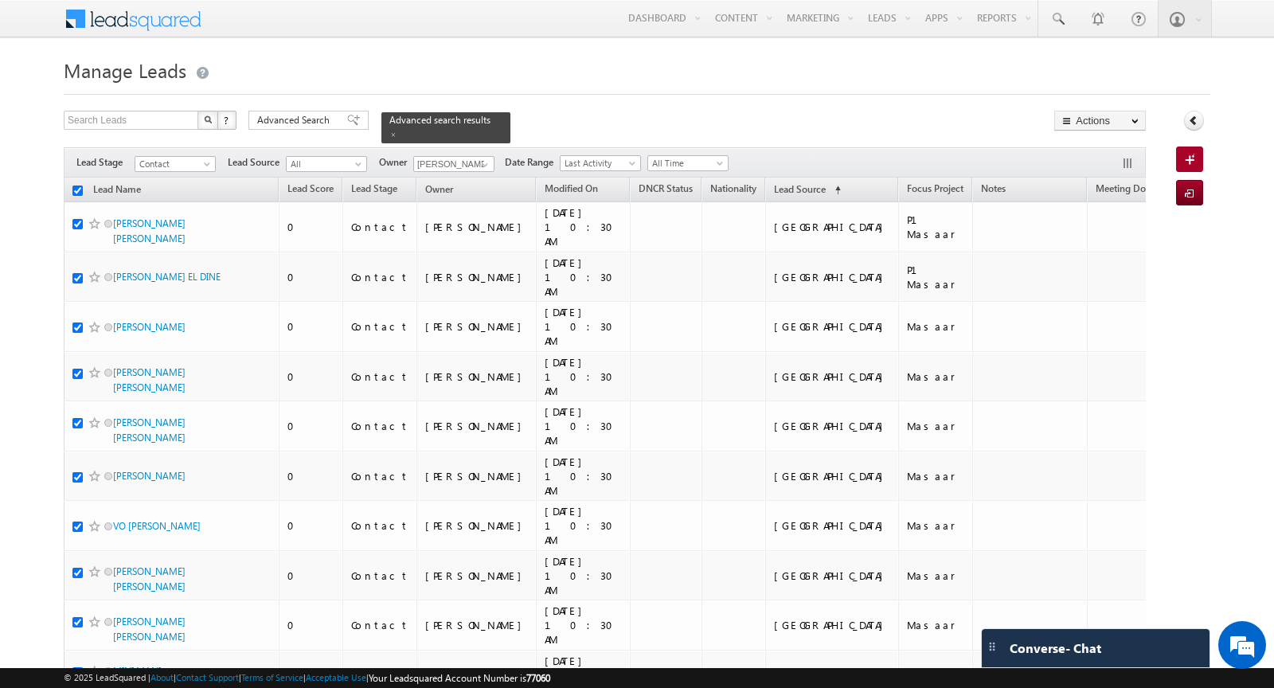
checkbox input "true"
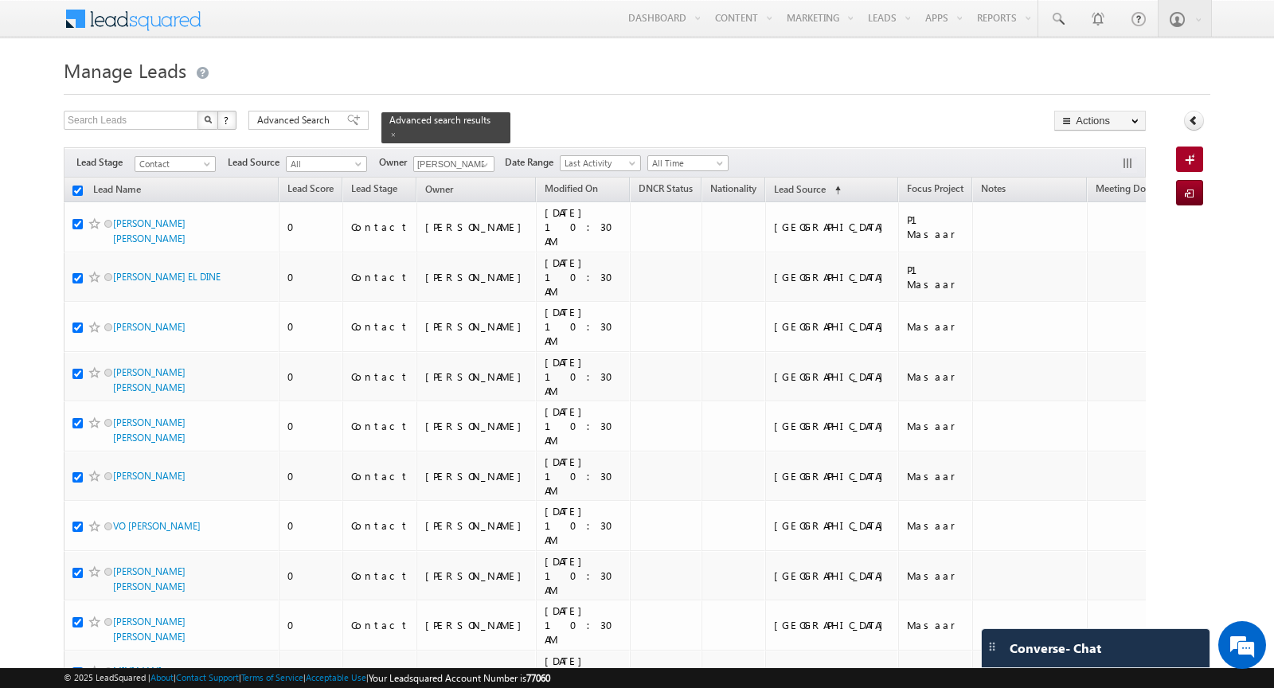
checkbox input "true"
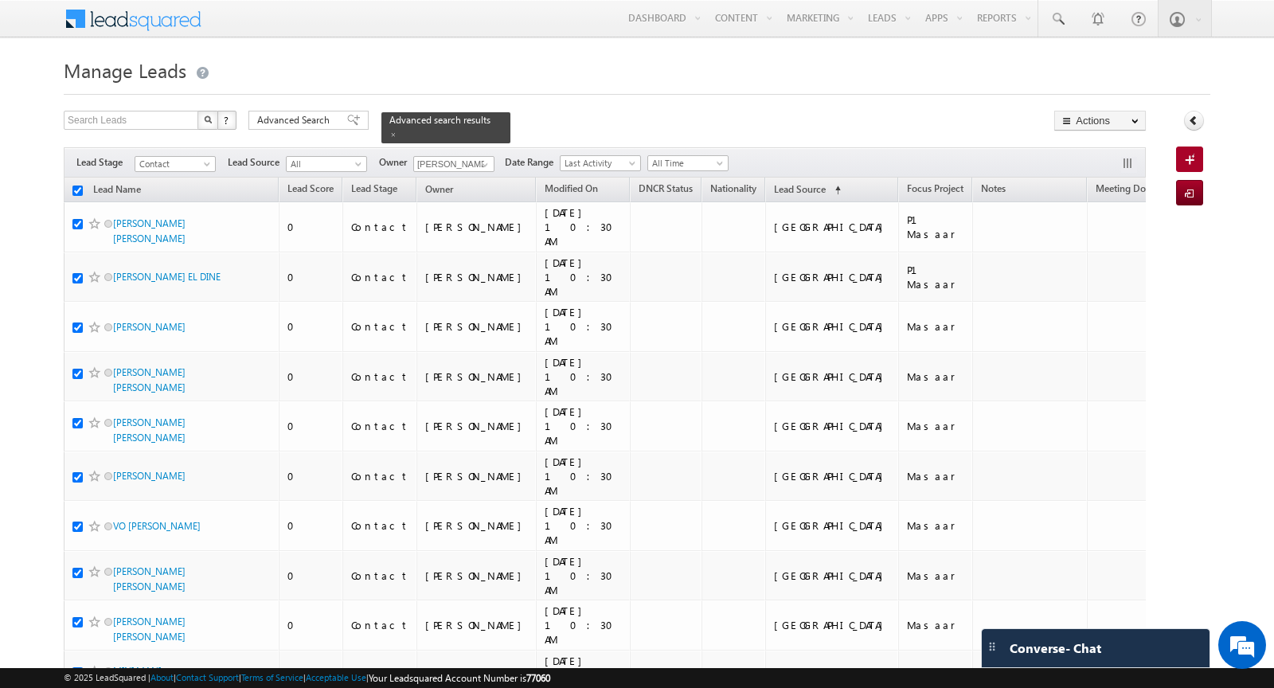
checkbox input "true"
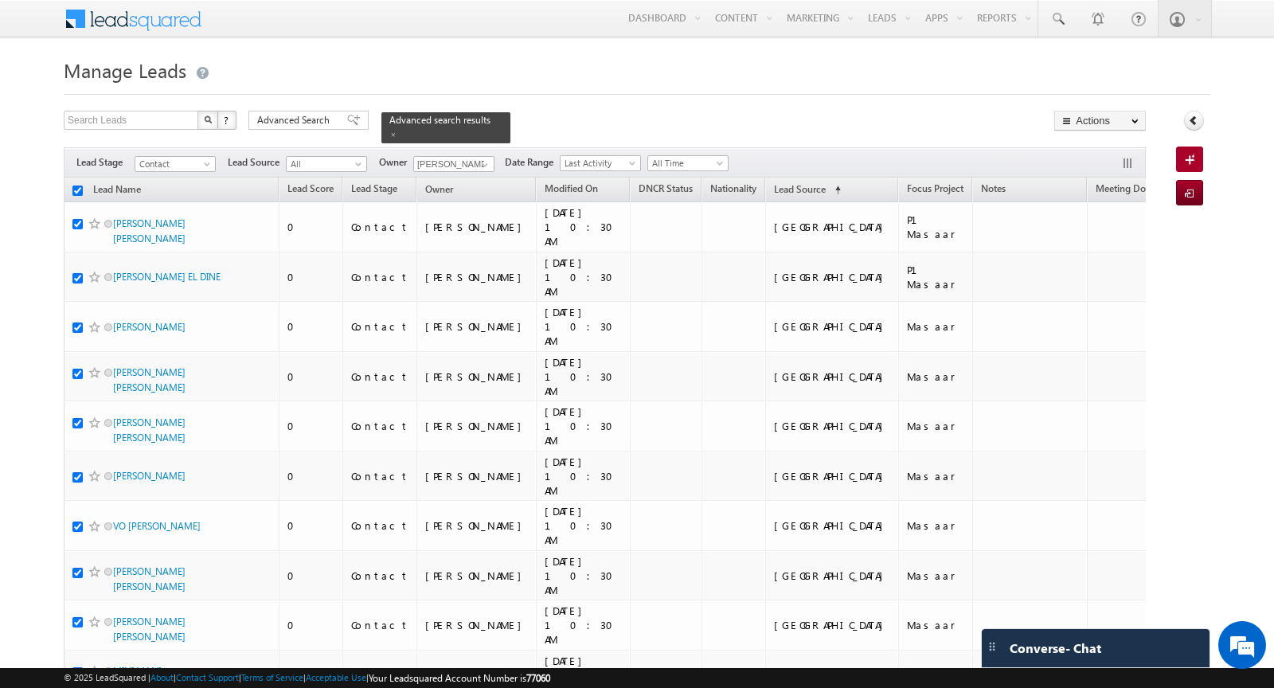
checkbox input "true"
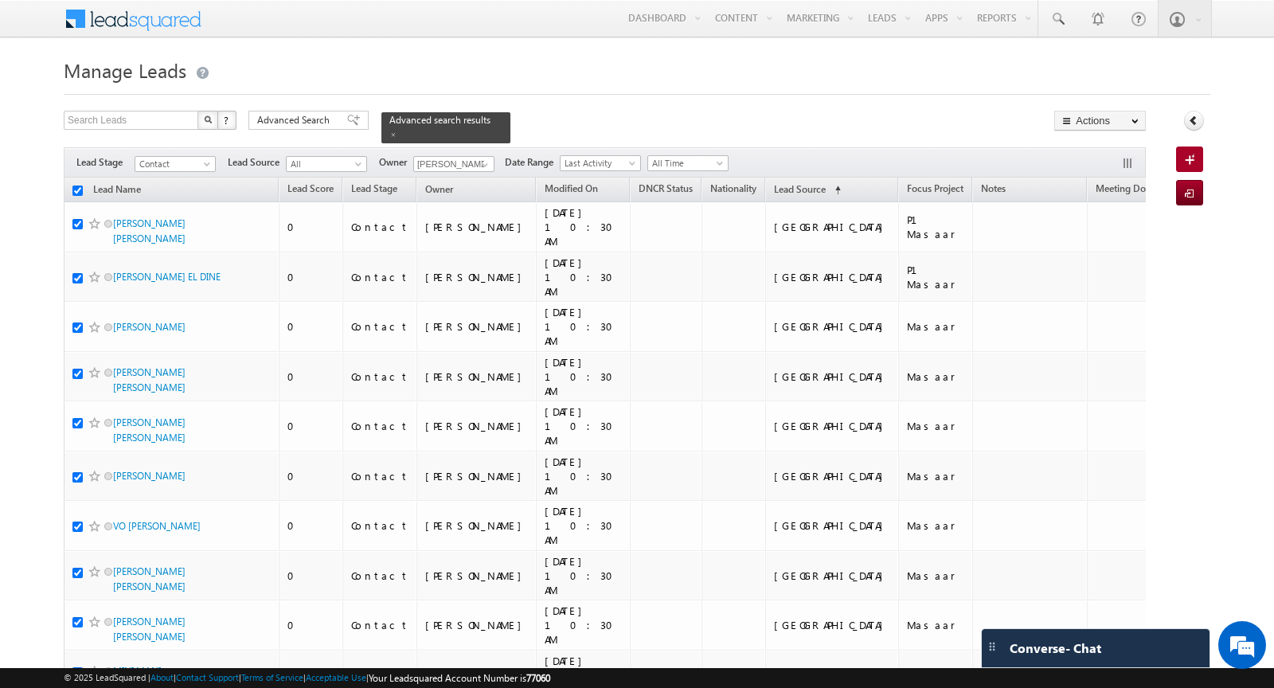
checkbox input "true"
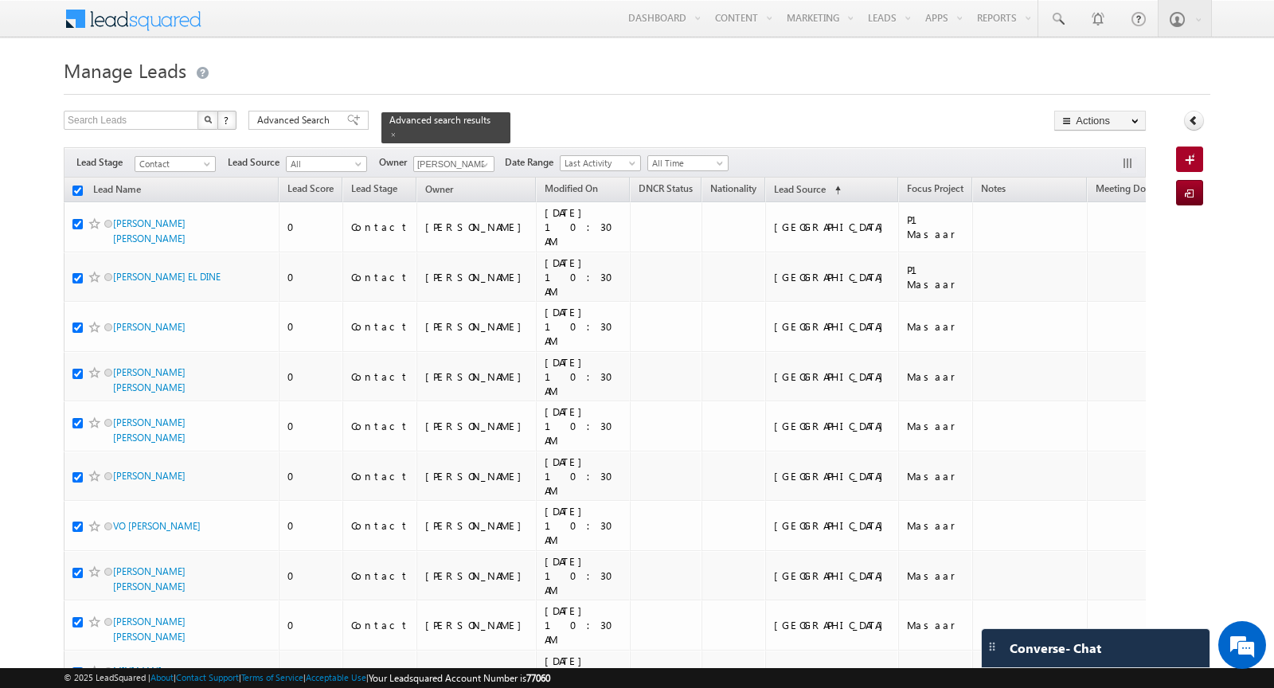
checkbox input "true"
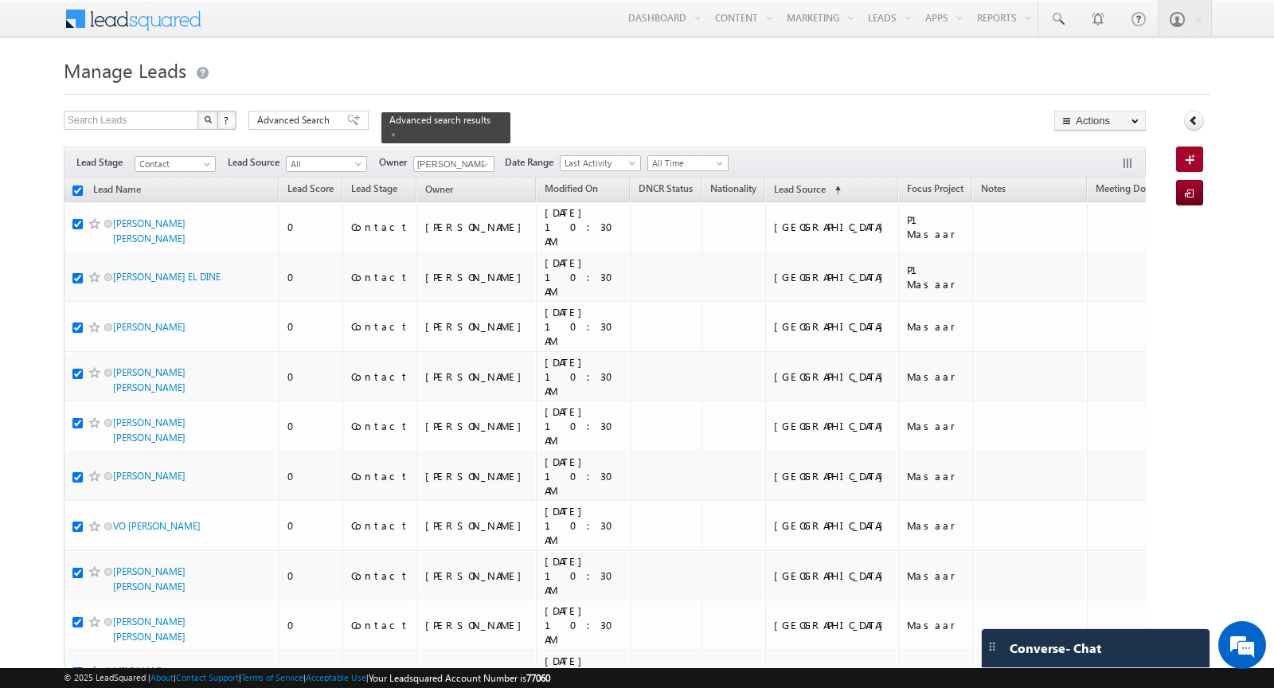
checkbox input "true"
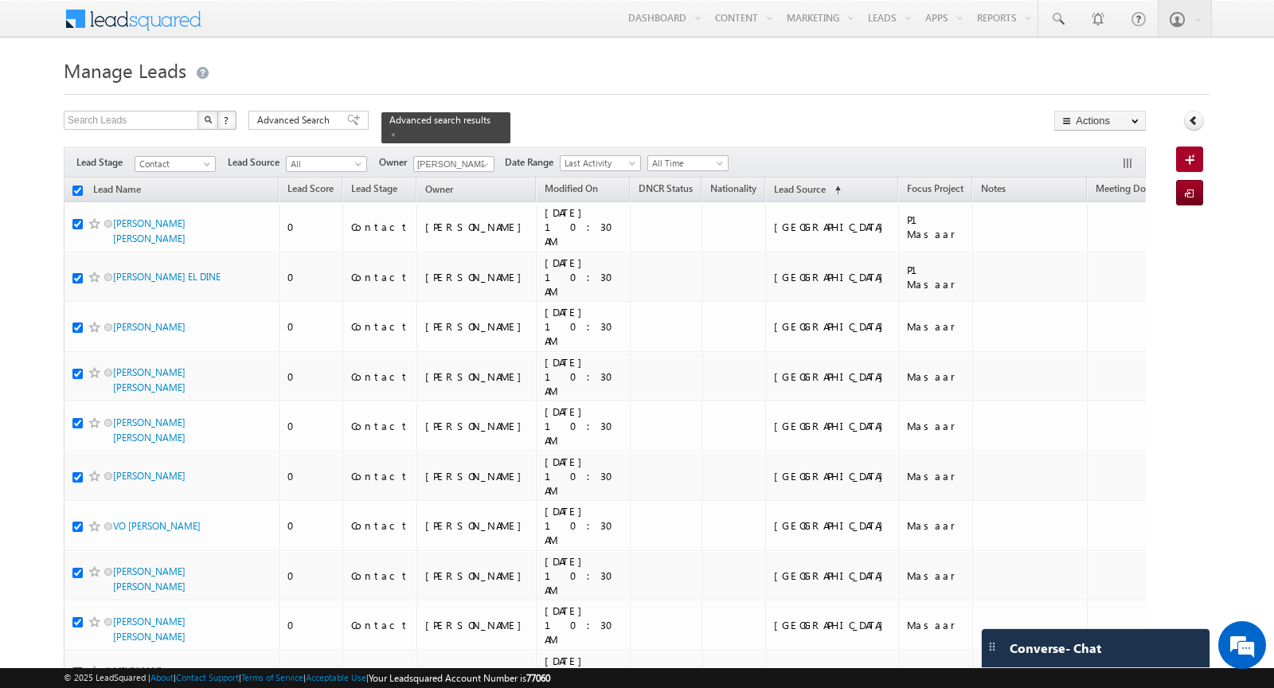
checkbox input "true"
click at [389, 132] on span at bounding box center [393, 135] width 8 height 8
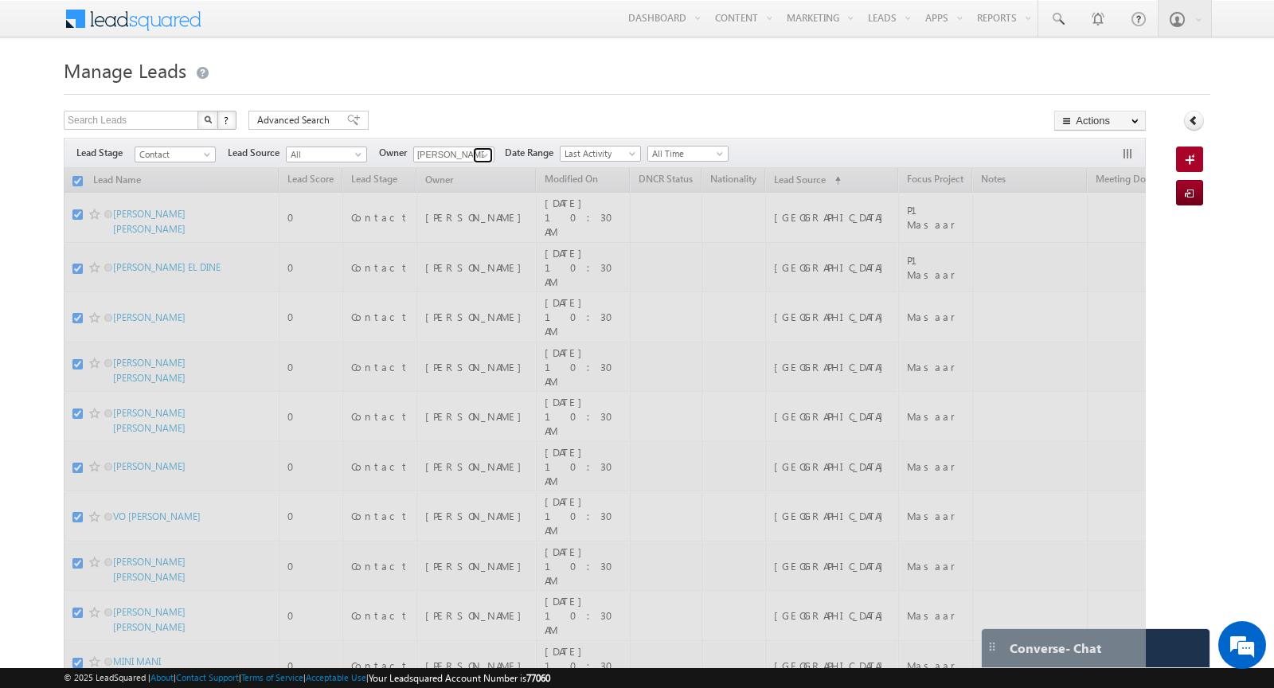
click at [473, 155] on link at bounding box center [483, 155] width 20 height 16
checkbox input "false"
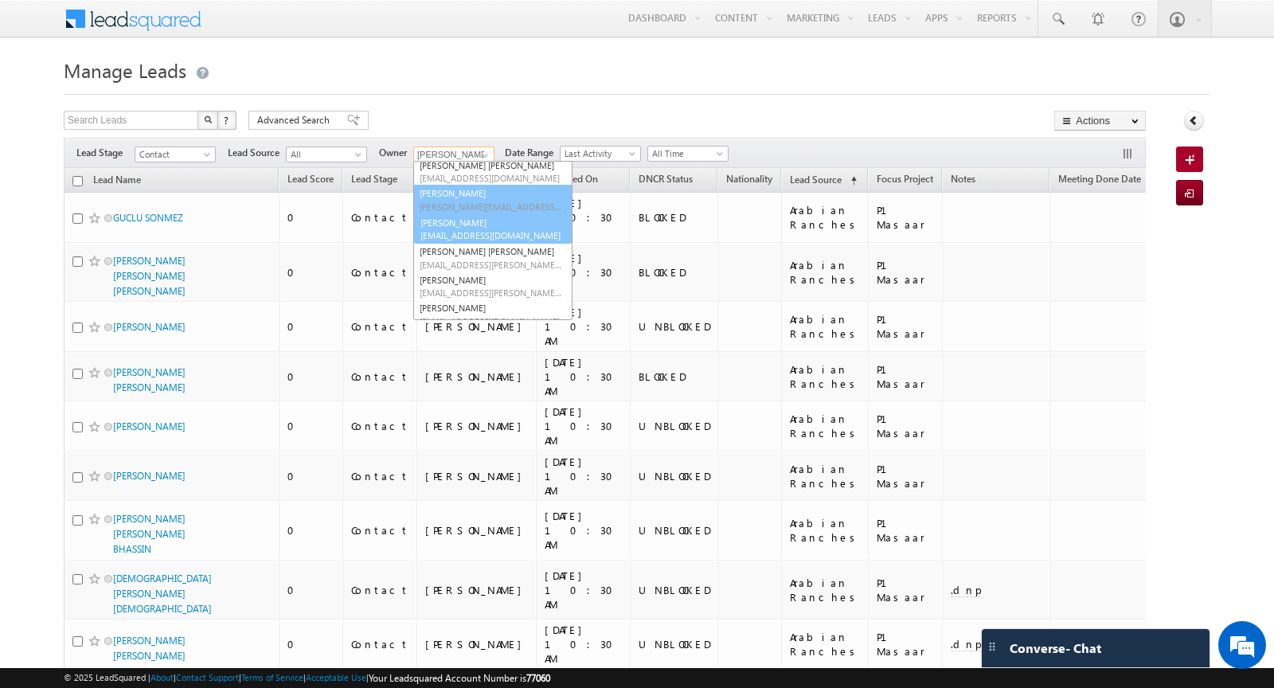
scroll to position [118, 0]
click at [455, 233] on span "rahul.raj@indglobal.ae" at bounding box center [491, 239] width 143 height 12
type input "[PERSON_NAME]"
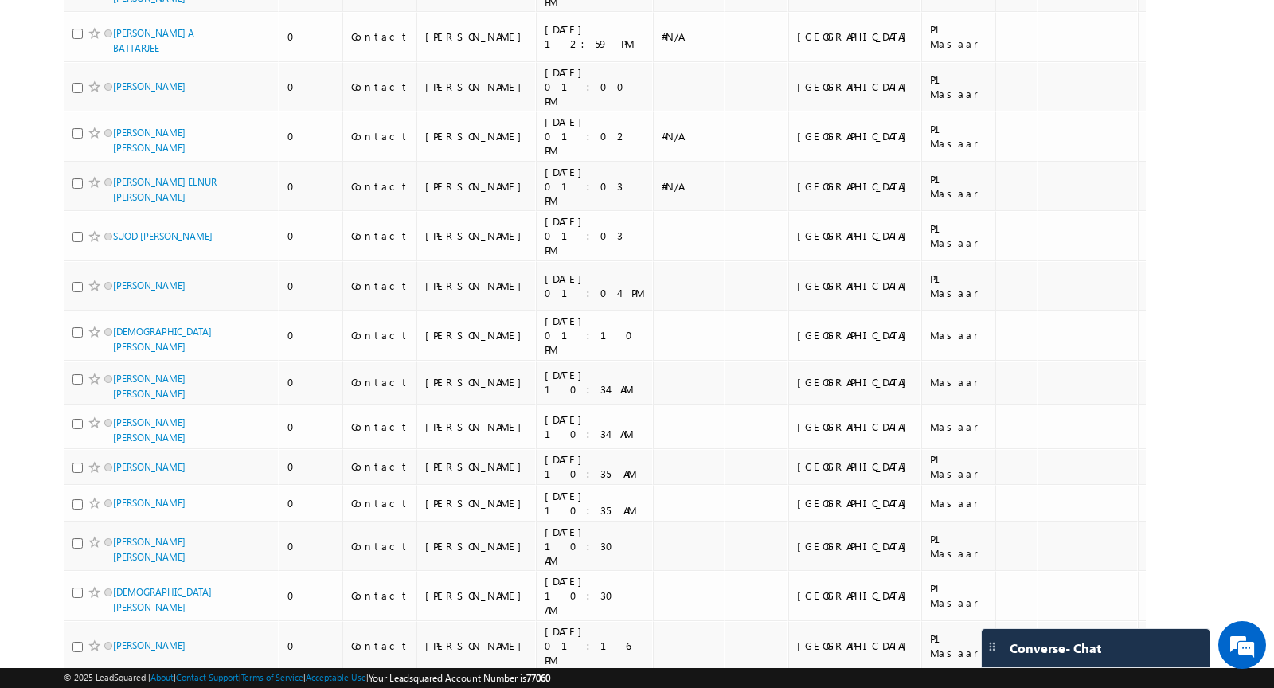
scroll to position [0, 0]
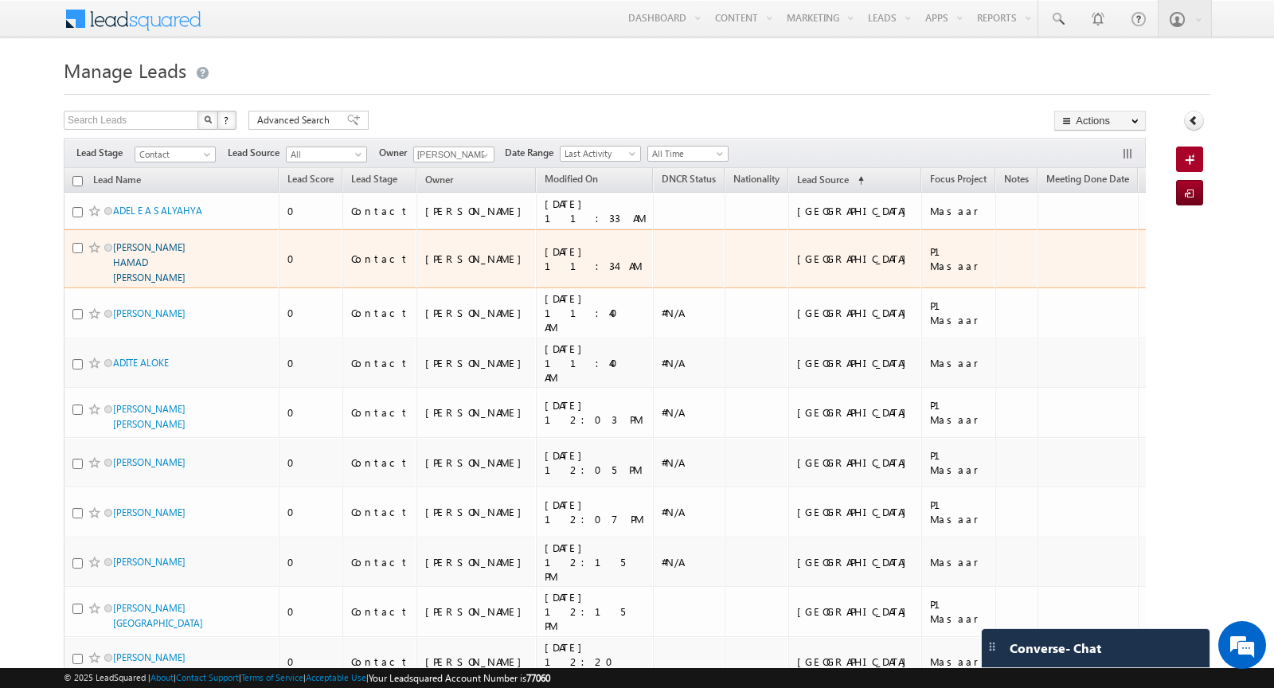
click at [143, 283] on link "[PERSON_NAME] HAMAD [PERSON_NAME]" at bounding box center [149, 262] width 72 height 42
